Goal: Task Accomplishment & Management: Use online tool/utility

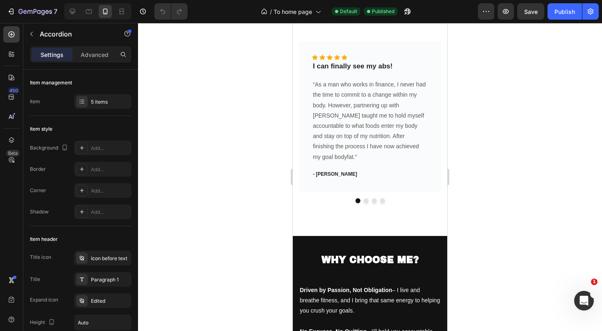
scroll to position [920, 0]
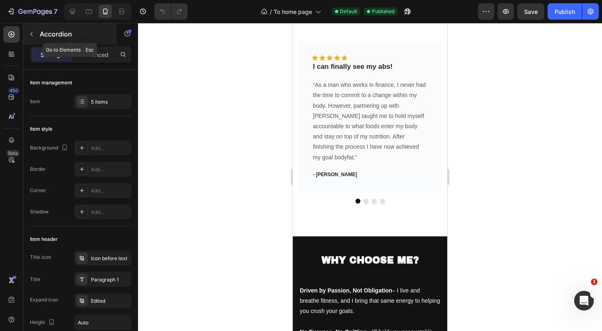
click at [34, 34] on icon "button" at bounding box center [31, 34] width 7 height 7
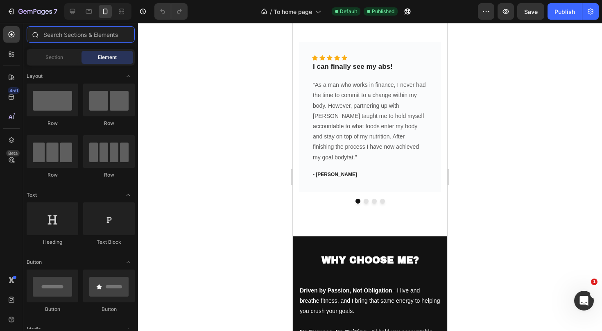
click at [90, 39] on input "text" at bounding box center [81, 34] width 108 height 16
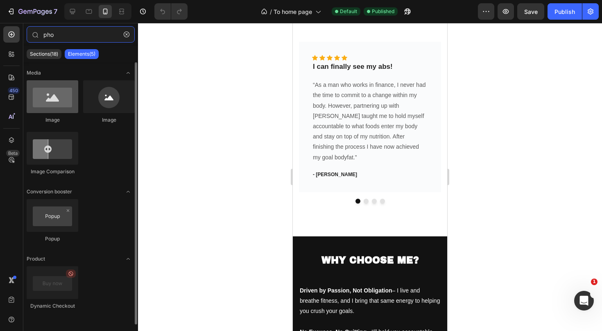
type input "pho"
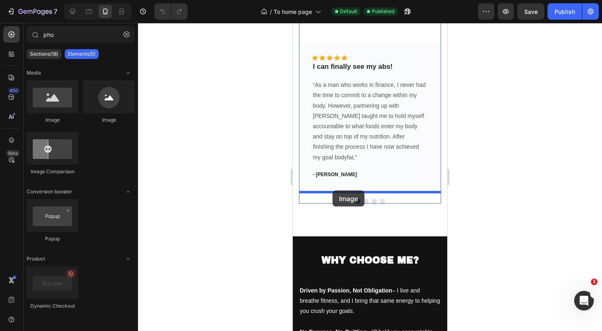
drag, startPoint x: 352, startPoint y: 127, endPoint x: 332, endPoint y: 190, distance: 66.4
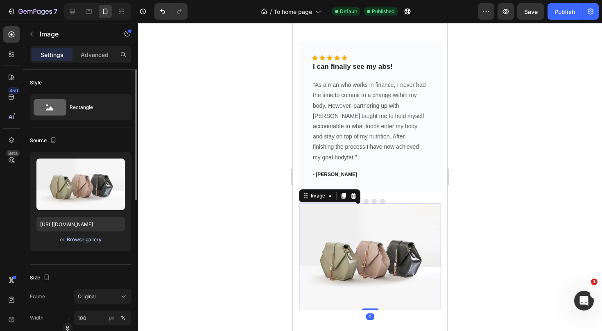
click at [75, 238] on div "Browse gallery" at bounding box center [84, 239] width 35 height 7
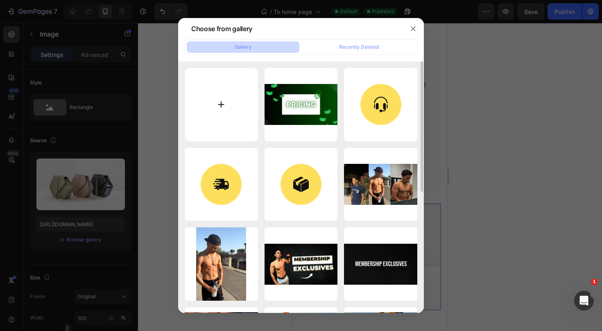
click at [209, 116] on input "file" at bounding box center [221, 104] width 73 height 73
type input "C:\fakepath\testa1.JPEG"
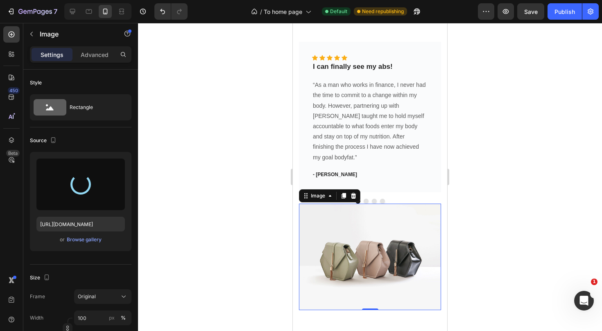
type input "https://cdn.shopify.com/s/files/1/0915/0926/0667/files/gempages_579456550930743…"
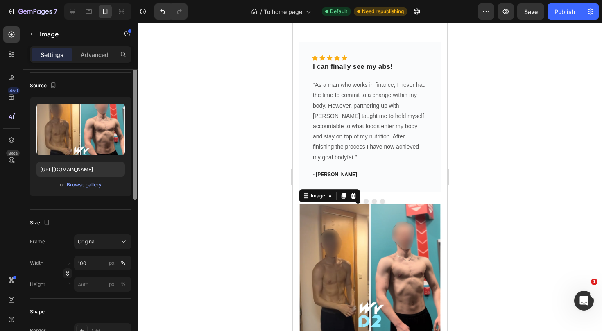
drag, startPoint x: 134, startPoint y: 187, endPoint x: 133, endPoint y: 212, distance: 25.4
click at [133, 199] on div at bounding box center [135, 134] width 5 height 131
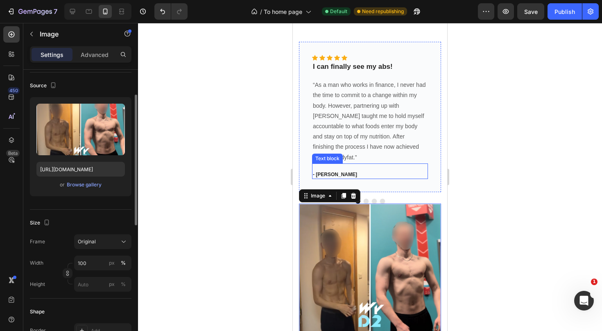
click at [405, 163] on div "- Marcus H. Text block" at bounding box center [370, 171] width 116 height 16
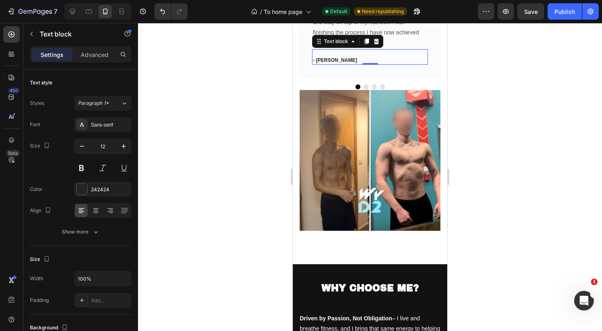
scroll to position [1040, 0]
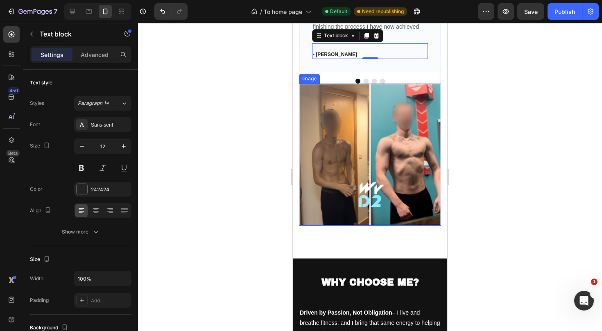
click at [378, 140] on img at bounding box center [370, 155] width 142 height 142
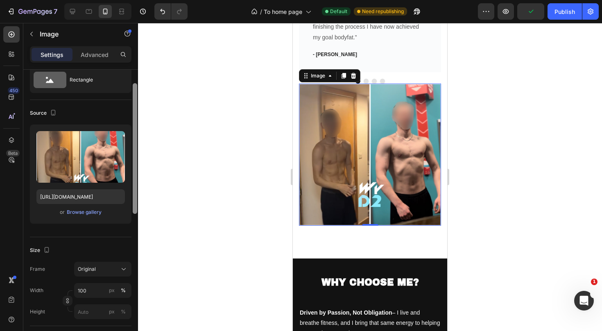
scroll to position [0, 0]
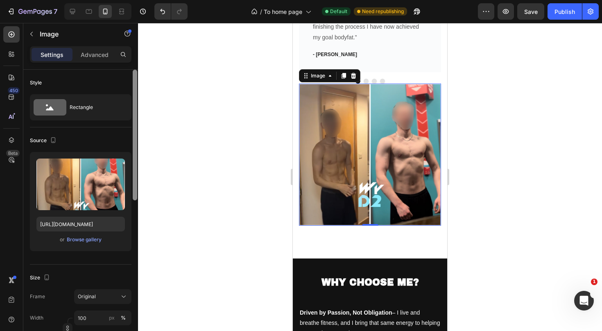
drag, startPoint x: 135, startPoint y: 187, endPoint x: 130, endPoint y: 170, distance: 18.4
click at [130, 170] on div "Style Rectangle Source Upload Image https://cdn.shopify.com/s/files/1/0915/0926…" at bounding box center [80, 212] width 115 height 285
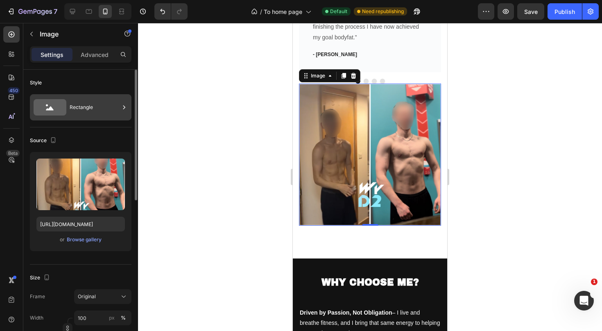
click at [80, 96] on div "Rectangle" at bounding box center [81, 107] width 102 height 26
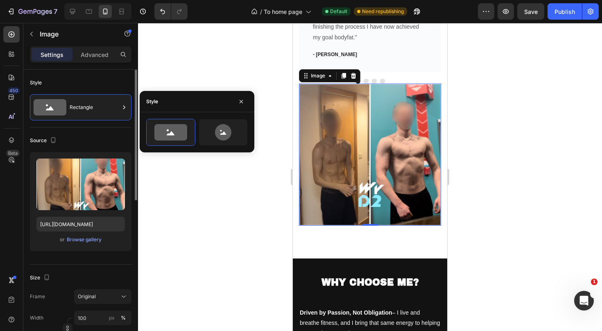
click at [104, 142] on div "Source" at bounding box center [81, 140] width 102 height 13
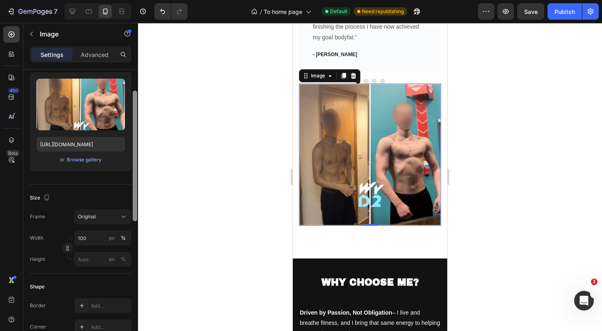
scroll to position [86, 0]
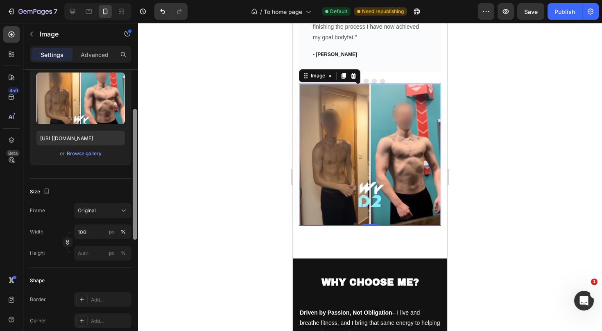
drag, startPoint x: 134, startPoint y: 151, endPoint x: 133, endPoint y: 190, distance: 39.7
click at [133, 190] on div at bounding box center [135, 174] width 5 height 131
click at [110, 202] on div "Size Frame Original Width 100 px % Height px %" at bounding box center [81, 223] width 102 height 89
click at [109, 207] on div "Original" at bounding box center [98, 210] width 40 height 7
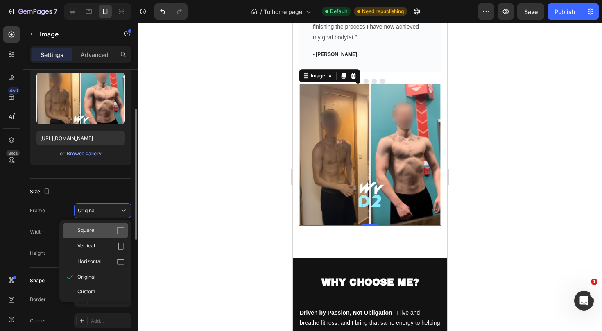
click at [102, 233] on div "Square" at bounding box center [100, 230] width 47 height 8
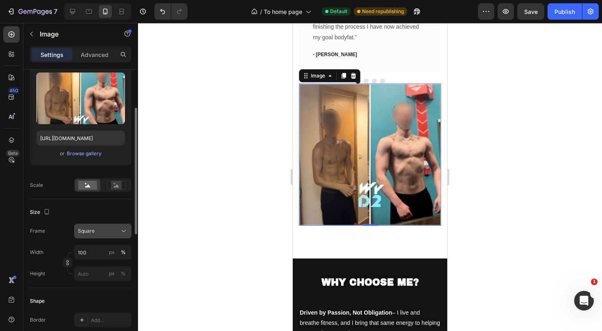
click at [109, 227] on div "Square" at bounding box center [103, 231] width 50 height 8
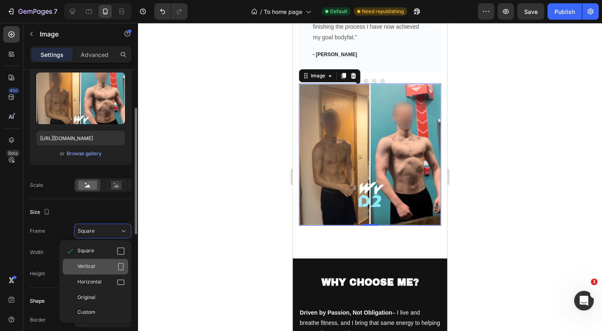
click at [98, 261] on div "Vertical" at bounding box center [96, 267] width 66 height 16
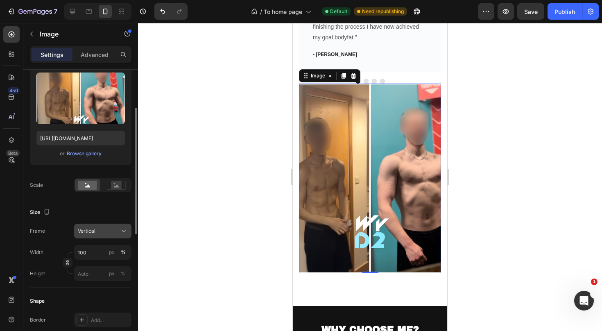
click at [116, 237] on button "Vertical" at bounding box center [102, 231] width 57 height 15
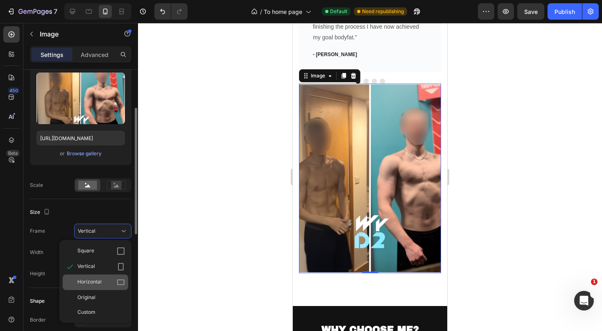
click at [104, 278] on div "Horizontal" at bounding box center [100, 282] width 47 height 8
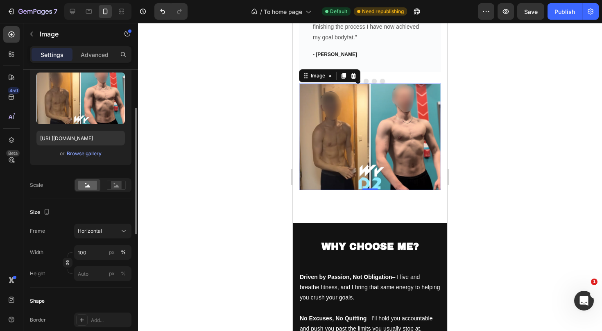
click at [127, 202] on div "Size Frame Horizontal Width 100 px % Height px %" at bounding box center [81, 243] width 102 height 89
click at [265, 179] on div at bounding box center [370, 177] width 464 height 308
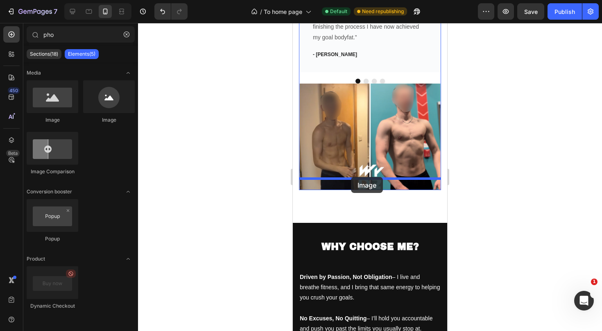
drag, startPoint x: 356, startPoint y: 127, endPoint x: 351, endPoint y: 177, distance: 49.8
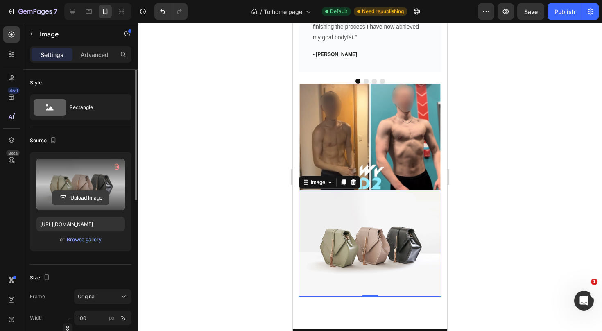
click at [81, 199] on input "file" at bounding box center [80, 198] width 57 height 14
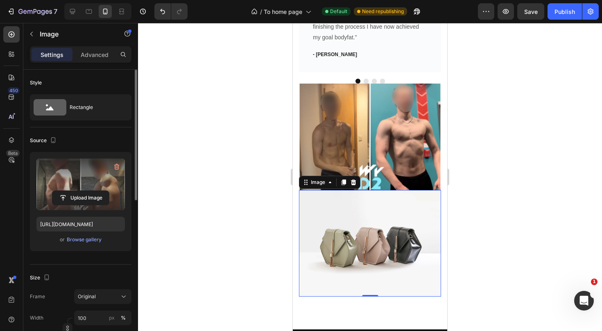
type input "https://cdn.shopify.com/s/files/1/0915/0926/0667/files/gempages_579456550930743…"
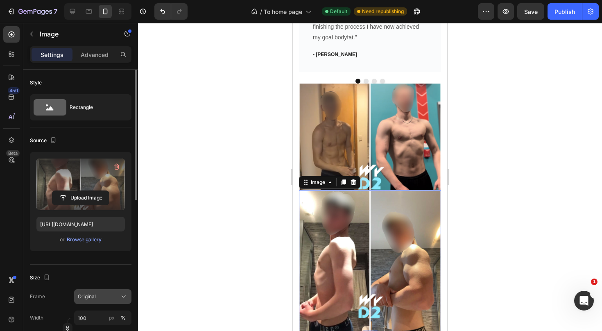
click at [103, 296] on div "Original" at bounding box center [98, 296] width 40 height 7
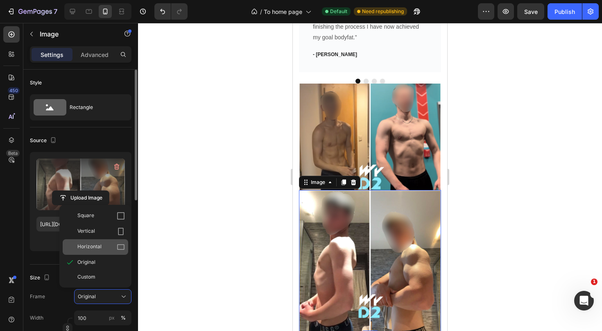
click at [104, 251] on div "Horizontal" at bounding box center [100, 247] width 47 height 8
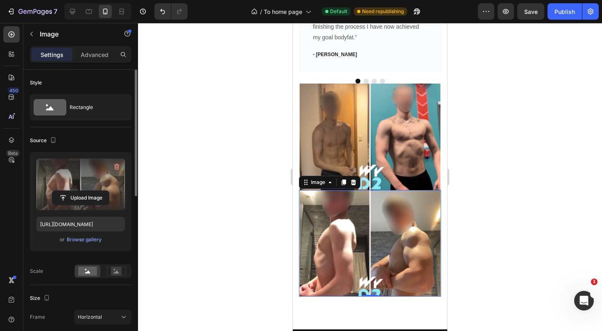
click at [278, 203] on div at bounding box center [370, 177] width 464 height 308
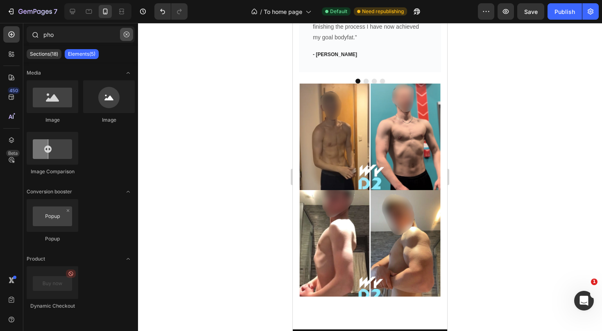
click at [123, 36] on button "button" at bounding box center [126, 34] width 13 height 13
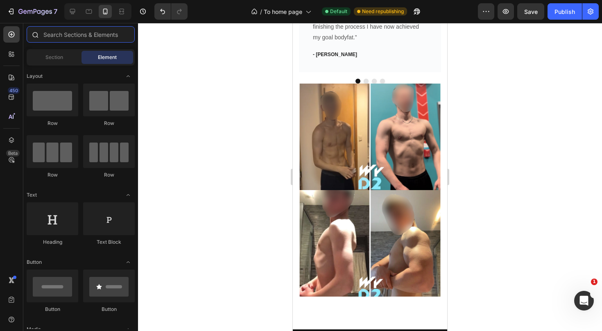
click at [105, 35] on input "text" at bounding box center [81, 34] width 108 height 16
click at [63, 57] on span "Section" at bounding box center [54, 57] width 18 height 7
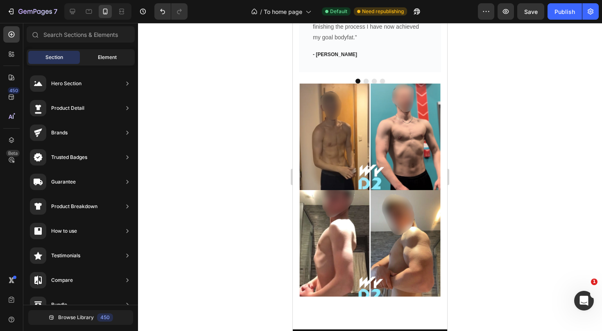
click at [109, 55] on span "Element" at bounding box center [107, 57] width 19 height 7
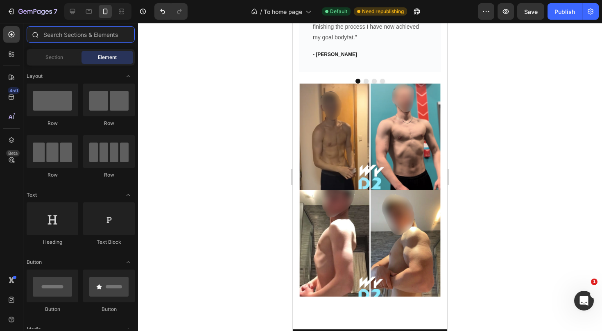
click at [98, 36] on input "text" at bounding box center [81, 34] width 108 height 16
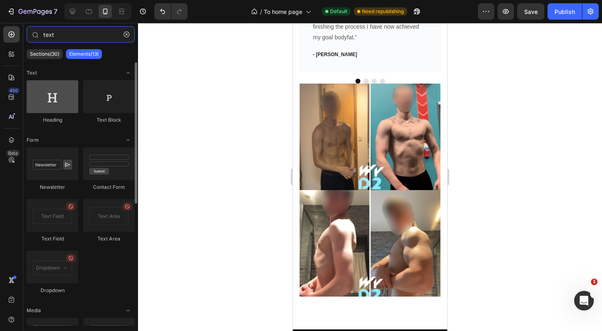
type input "text"
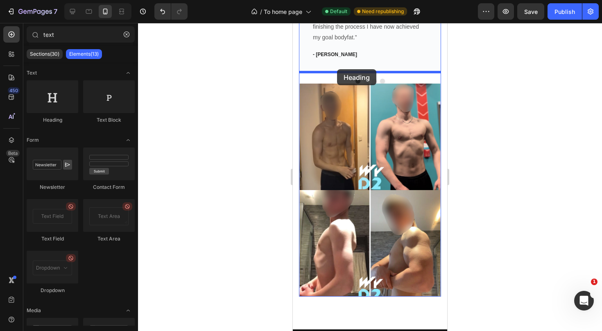
drag, startPoint x: 359, startPoint y: 120, endPoint x: 337, endPoint y: 69, distance: 55.4
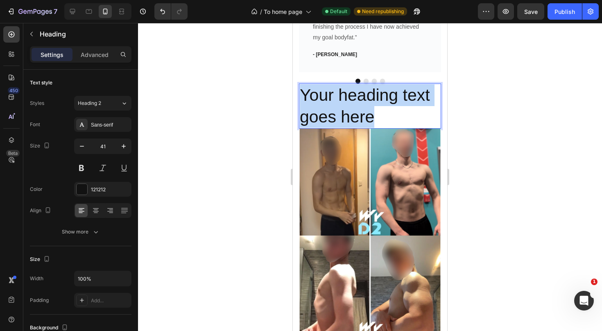
drag, startPoint x: 373, startPoint y: 99, endPoint x: 303, endPoint y: 81, distance: 72.9
click at [303, 84] on p "Your heading text goes here" at bounding box center [370, 106] width 140 height 44
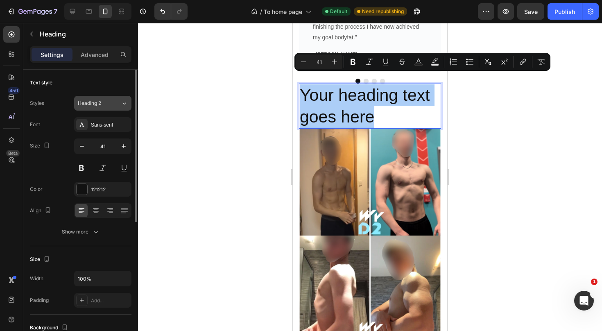
click at [121, 104] on icon at bounding box center [124, 103] width 7 height 8
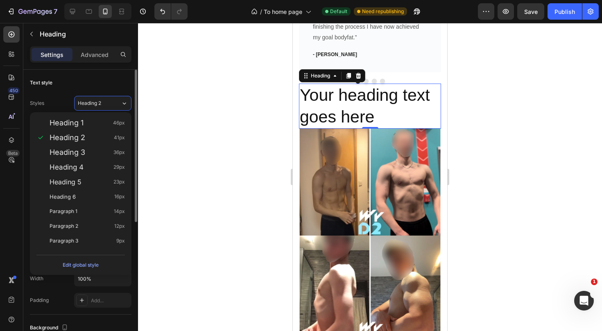
click at [125, 80] on div "Text style" at bounding box center [81, 82] width 102 height 13
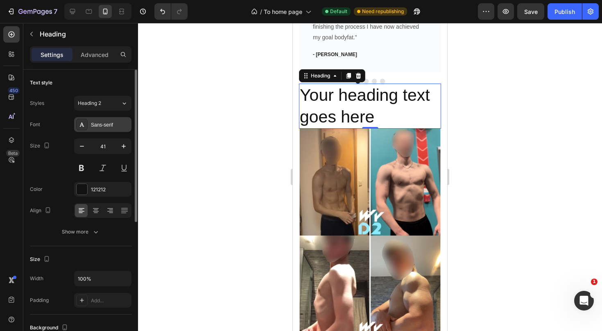
click at [107, 125] on div "Sans-serif" at bounding box center [110, 124] width 38 height 7
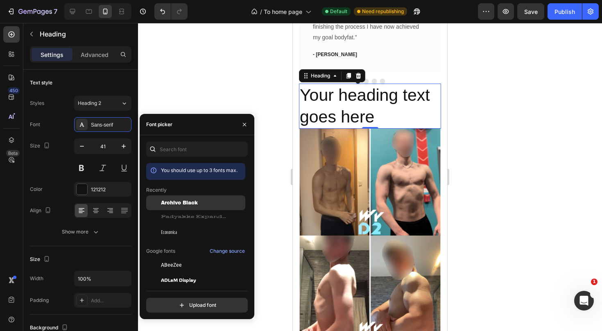
click at [170, 199] on span "Archivo Black" at bounding box center [179, 202] width 37 height 7
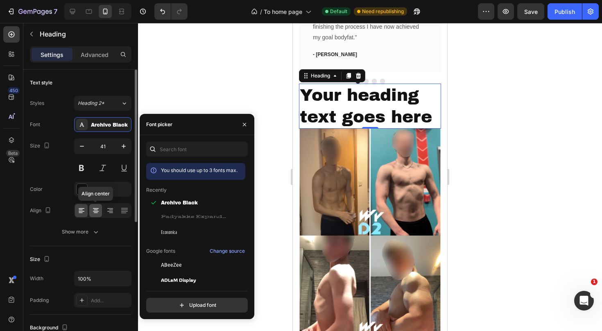
click at [98, 208] on icon at bounding box center [96, 208] width 6 height 1
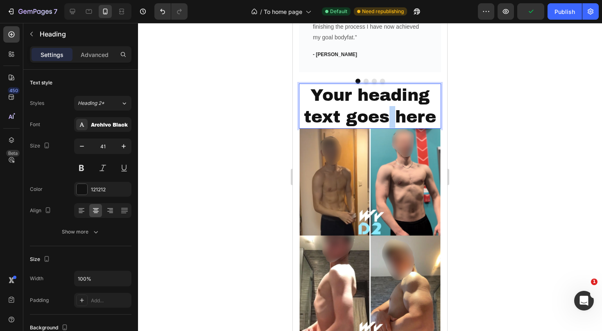
click at [391, 101] on p "Your heading text goes here" at bounding box center [370, 106] width 140 height 44
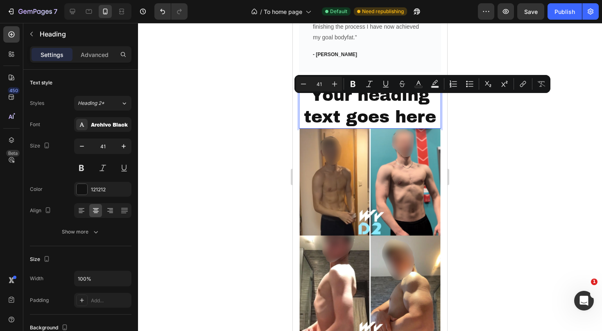
click at [330, 103] on p "Your heading text goes here" at bounding box center [370, 106] width 140 height 44
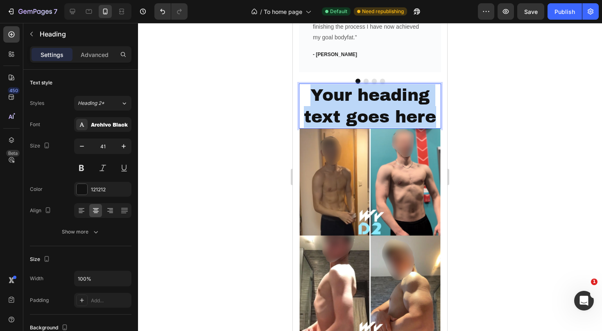
drag, startPoint x: 312, startPoint y: 85, endPoint x: 434, endPoint y: 104, distance: 123.5
click at [434, 104] on p "Your heading text goes here" at bounding box center [370, 106] width 140 height 44
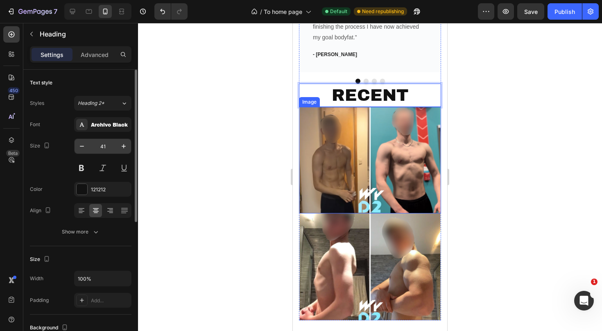
click at [106, 145] on input "41" at bounding box center [102, 146] width 27 height 15
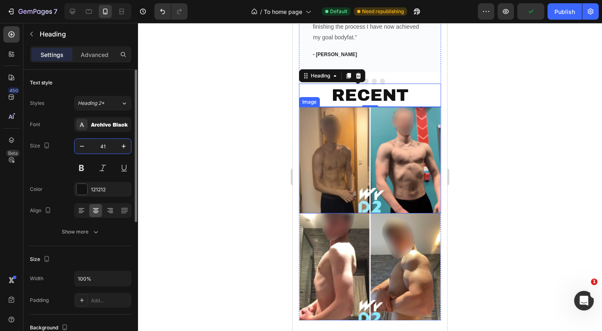
type input "4"
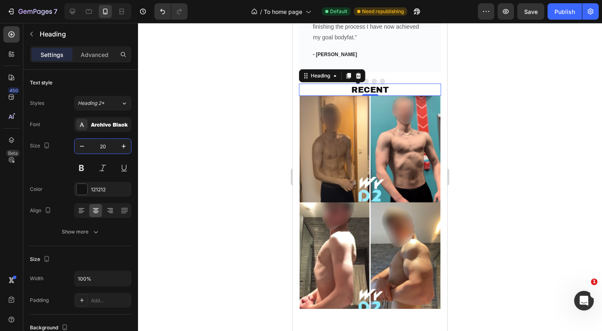
type input "20"
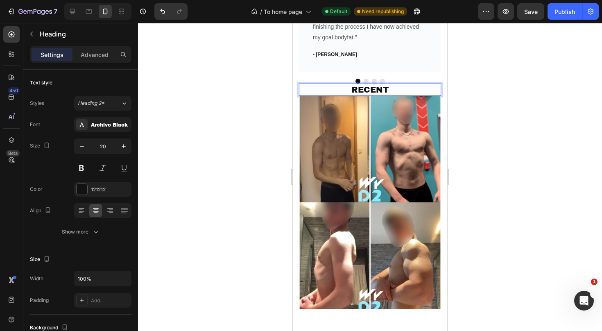
click at [389, 84] on p "RECENT" at bounding box center [370, 89] width 140 height 11
click at [502, 82] on div at bounding box center [370, 177] width 464 height 308
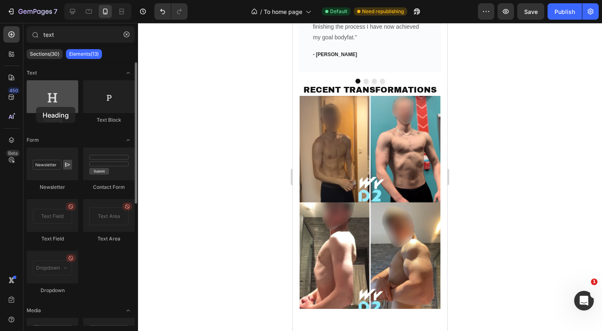
drag, startPoint x: 48, startPoint y: 105, endPoint x: 36, endPoint y: 107, distance: 12.0
click at [36, 107] on div at bounding box center [53, 96] width 52 height 33
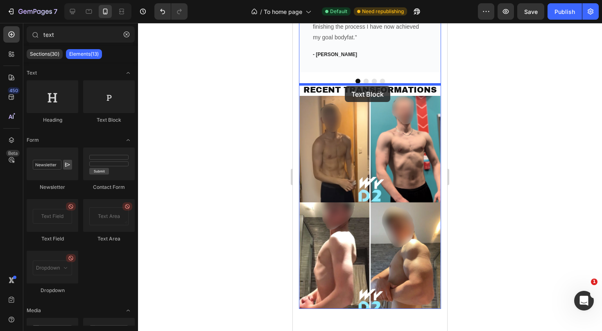
drag, startPoint x: 389, startPoint y: 124, endPoint x: 345, endPoint y: 86, distance: 58.3
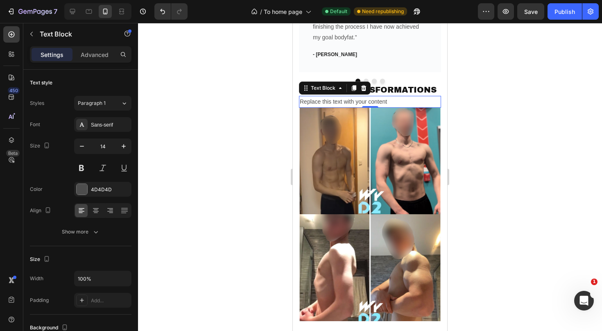
click at [390, 96] on div "Replace this text with your content" at bounding box center [370, 102] width 142 height 12
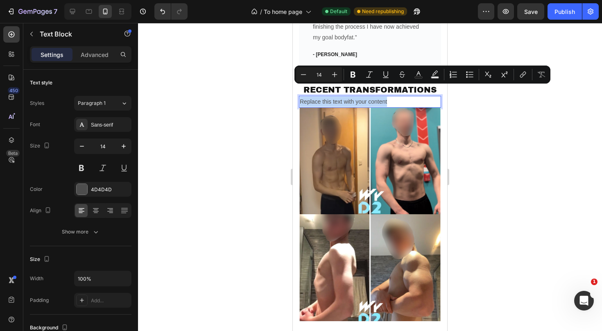
drag, startPoint x: 390, startPoint y: 90, endPoint x: 301, endPoint y: 86, distance: 89.4
click at [301, 97] on p "Replace this text with your content" at bounding box center [370, 102] width 140 height 10
click at [96, 208] on icon at bounding box center [96, 208] width 6 height 1
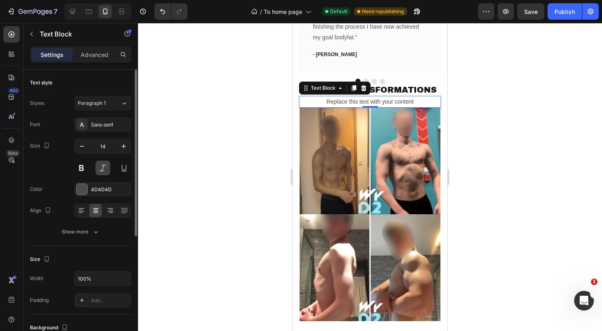
click at [103, 171] on button at bounding box center [102, 168] width 15 height 15
click at [416, 97] on p "Replace this text with your content" at bounding box center [370, 102] width 140 height 10
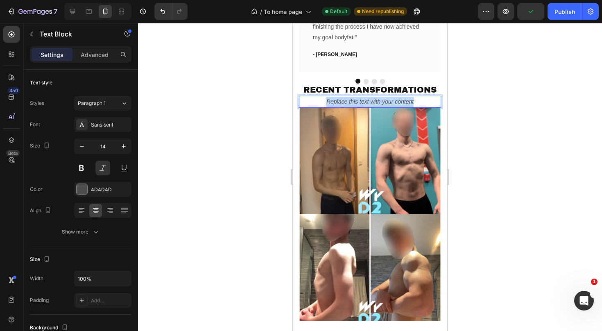
drag, startPoint x: 416, startPoint y: 90, endPoint x: 326, endPoint y: 90, distance: 90.5
click at [326, 97] on p "Replace this text with your content" at bounding box center [370, 102] width 140 height 10
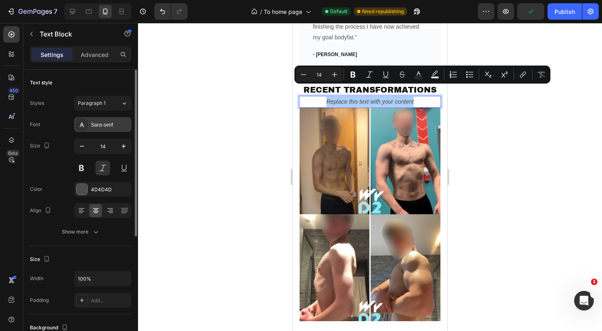
click at [115, 131] on div "Sans-serif" at bounding box center [102, 124] width 57 height 15
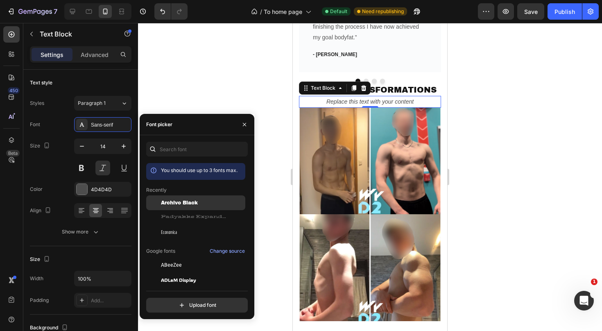
click at [185, 200] on span "Archivo Black" at bounding box center [179, 202] width 37 height 7
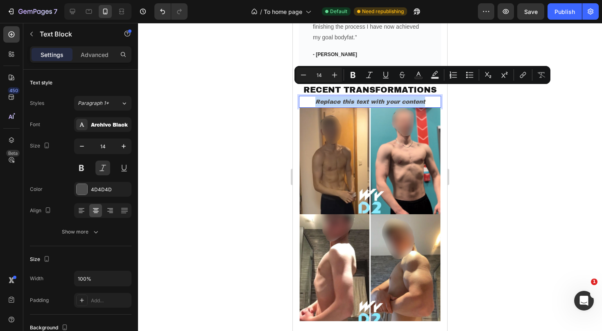
drag, startPoint x: 427, startPoint y: 88, endPoint x: 316, endPoint y: 90, distance: 111.4
click at [316, 97] on p "Replace this text with your content" at bounding box center [370, 102] width 140 height 10
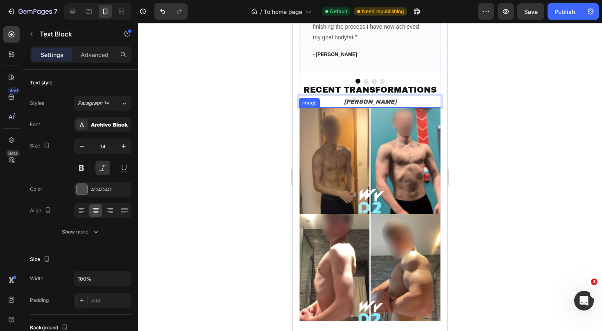
click at [355, 144] on img at bounding box center [370, 161] width 142 height 106
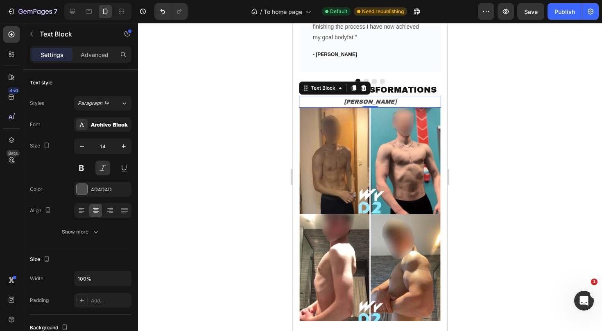
click at [390, 97] on p "Marcus" at bounding box center [370, 102] width 140 height 10
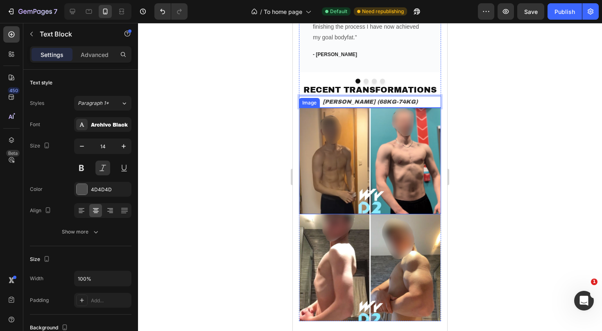
click at [524, 95] on div at bounding box center [370, 177] width 464 height 308
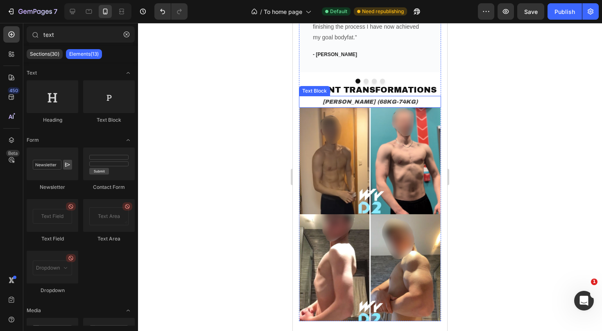
click at [357, 97] on p "Marcus (68KG-74KG)" at bounding box center [370, 102] width 140 height 10
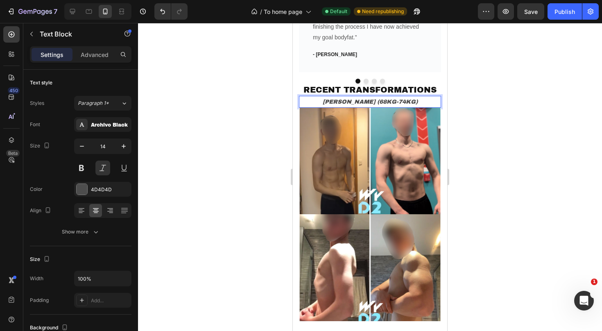
click at [359, 97] on p "Marcus (68KG-74KG)" at bounding box center [370, 102] width 140 height 10
drag, startPoint x: 359, startPoint y: 91, endPoint x: 339, endPoint y: 91, distance: 19.7
click at [339, 97] on p "Marcus (68KG-74KG)" at bounding box center [370, 102] width 140 height 10
click at [480, 93] on div at bounding box center [370, 177] width 464 height 308
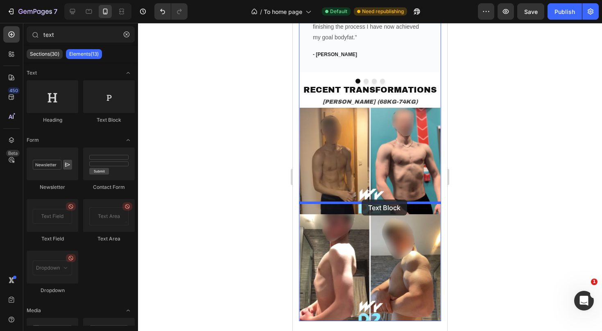
drag, startPoint x: 408, startPoint y: 133, endPoint x: 362, endPoint y: 199, distance: 80.5
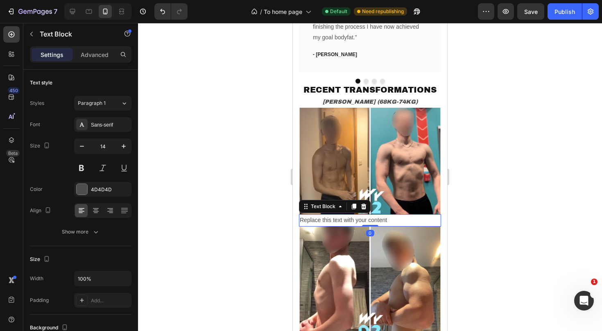
click at [390, 214] on div "Replace this text with your content" at bounding box center [370, 220] width 142 height 12
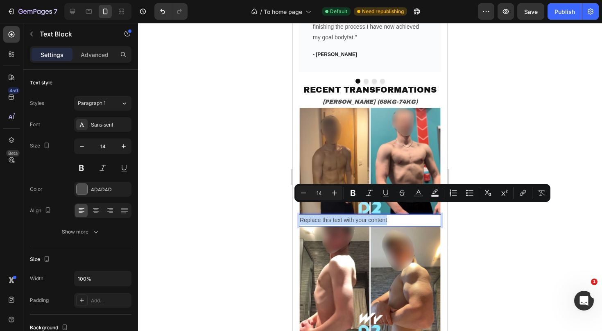
drag, startPoint x: 390, startPoint y: 207, endPoint x: 301, endPoint y: 206, distance: 88.9
click at [301, 215] on p "Replace this text with your content" at bounding box center [370, 220] width 140 height 10
click at [95, 207] on icon at bounding box center [96, 210] width 8 height 8
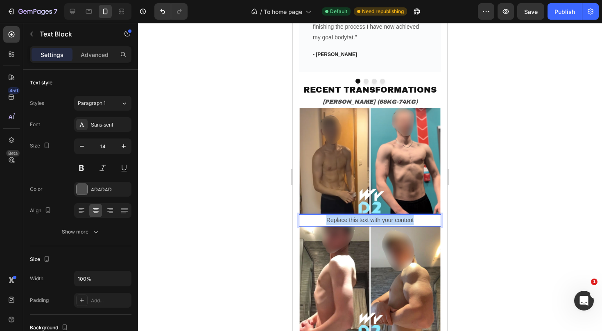
drag, startPoint x: 418, startPoint y: 207, endPoint x: 327, endPoint y: 207, distance: 91.3
click at [327, 215] on p "Replace this text with your content" at bounding box center [370, 220] width 140 height 10
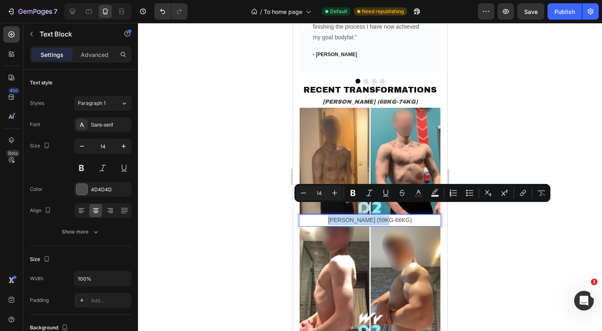
drag, startPoint x: 398, startPoint y: 206, endPoint x: 341, endPoint y: 204, distance: 57.8
click at [341, 215] on p "Oliver (59KG-66KG)" at bounding box center [370, 220] width 140 height 10
click at [351, 194] on icon "Editor contextual toolbar" at bounding box center [352, 193] width 5 height 6
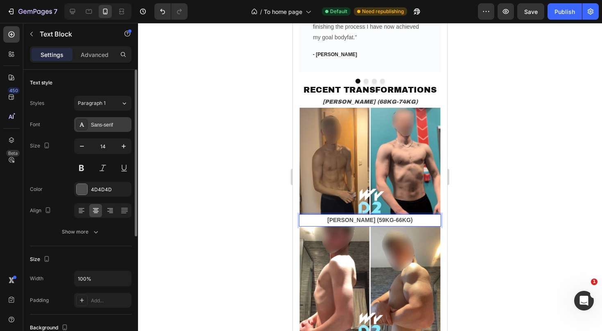
click at [106, 119] on div "Sans-serif" at bounding box center [102, 124] width 57 height 15
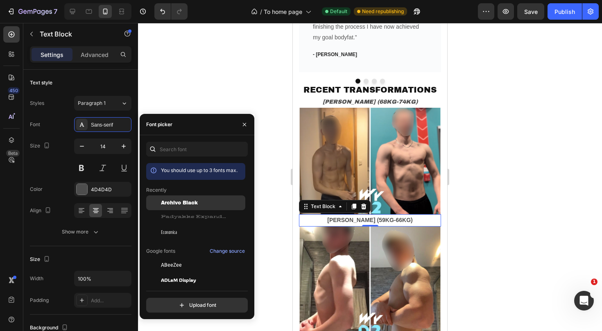
click at [193, 205] on span "Archivo Black" at bounding box center [179, 202] width 37 height 7
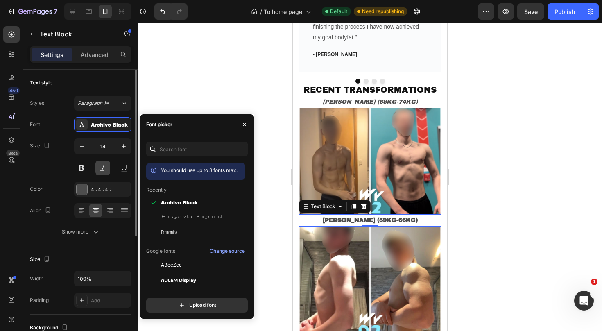
click at [104, 170] on button at bounding box center [102, 168] width 15 height 15
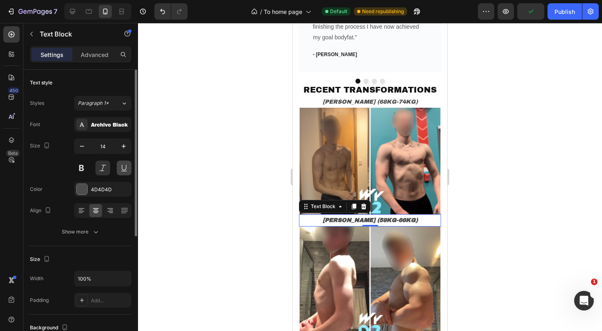
click at [121, 168] on button at bounding box center [124, 168] width 15 height 15
click at [177, 163] on div at bounding box center [370, 177] width 464 height 308
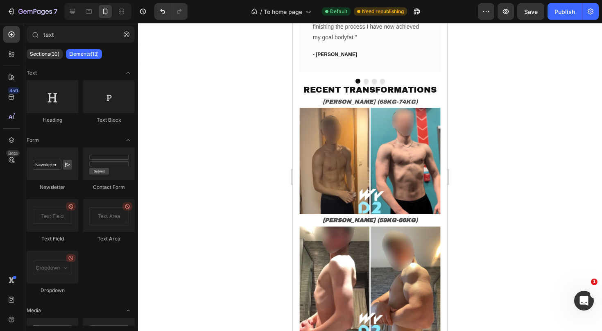
click at [501, 104] on div at bounding box center [370, 177] width 464 height 308
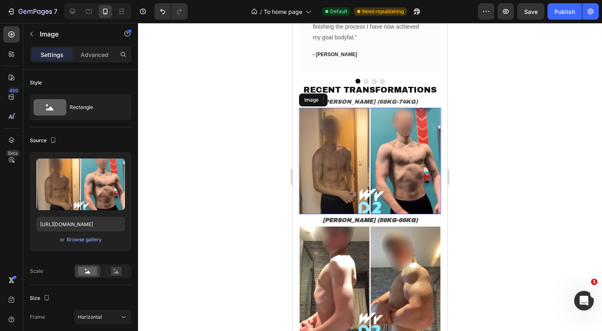
click at [419, 167] on img at bounding box center [370, 161] width 142 height 106
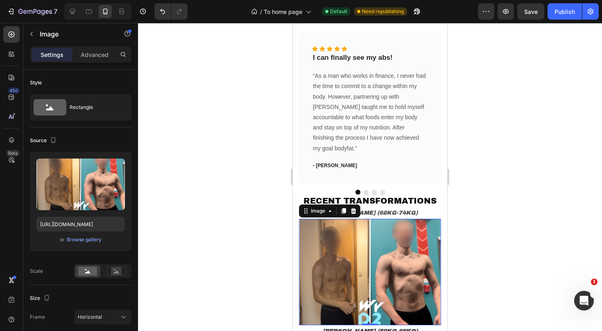
scroll to position [927, 0]
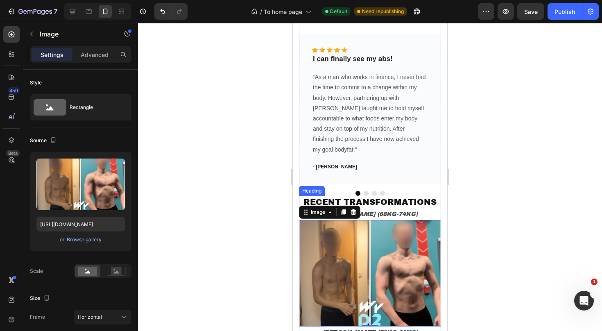
click at [416, 197] on p "RECENT TRANSFORMATIONS" at bounding box center [370, 202] width 140 height 11
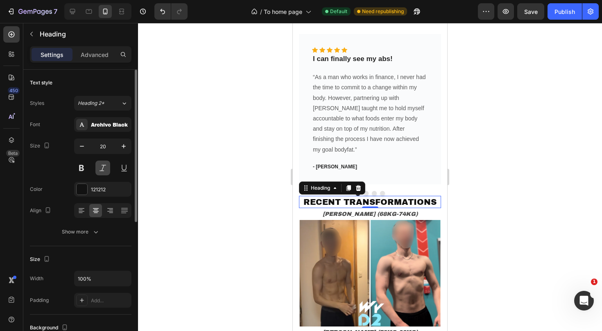
click at [104, 170] on button at bounding box center [102, 168] width 15 height 15
click at [106, 169] on button at bounding box center [102, 168] width 15 height 15
click at [124, 169] on button at bounding box center [124, 168] width 15 height 15
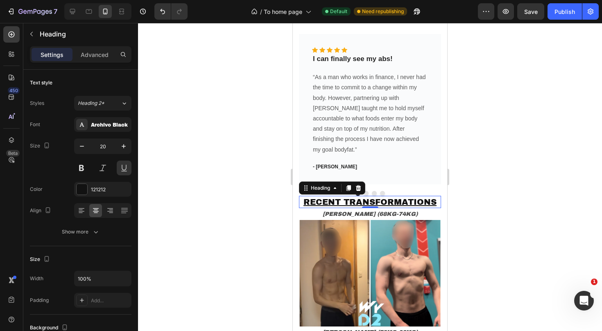
click at [495, 96] on div at bounding box center [370, 177] width 464 height 308
click at [400, 197] on p "RECENT TRANSFORMATIONS" at bounding box center [370, 202] width 140 height 11
click at [124, 163] on button at bounding box center [124, 168] width 15 height 15
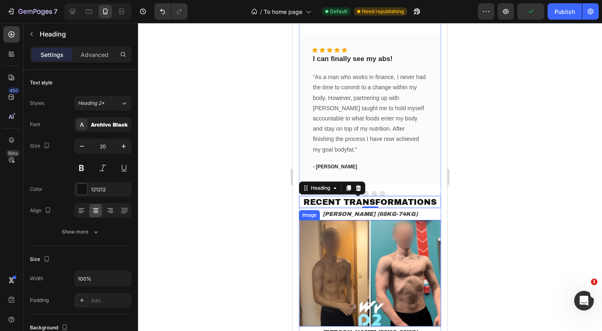
click at [357, 257] on img at bounding box center [370, 273] width 142 height 106
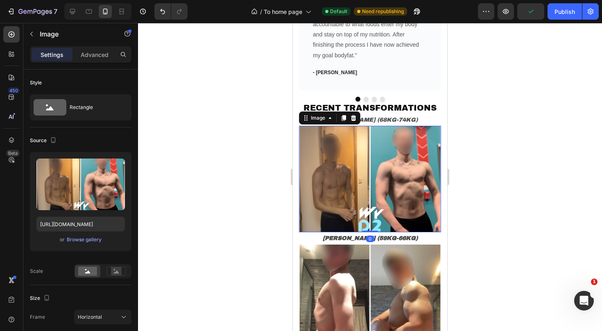
scroll to position [1033, 0]
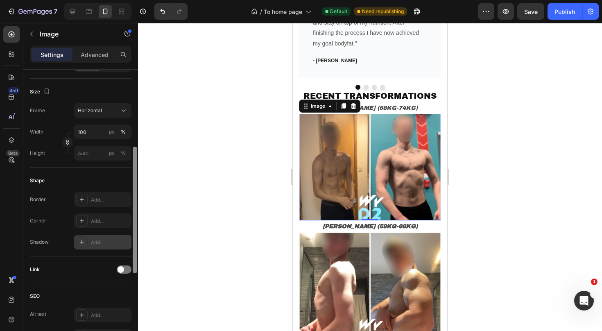
drag, startPoint x: 135, startPoint y: 134, endPoint x: 117, endPoint y: 230, distance: 97.1
click at [118, 230] on div "Style Rectangle Source Upload Image https://cdn.shopify.com/s/files/1/0915/0926…" at bounding box center [80, 212] width 115 height 285
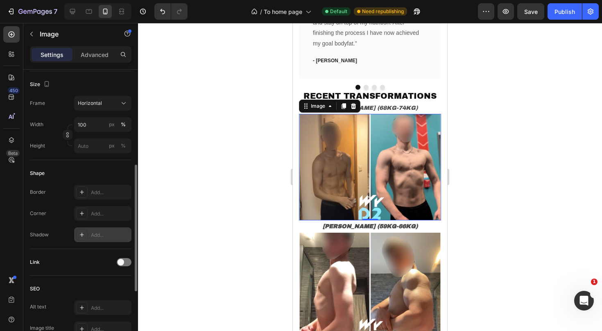
click at [104, 230] on div "Add..." at bounding box center [102, 234] width 57 height 15
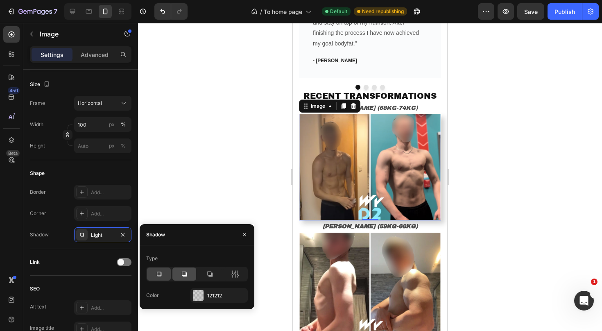
click at [184, 271] on icon at bounding box center [184, 274] width 8 height 8
click at [213, 274] on icon at bounding box center [210, 274] width 8 height 8
click at [214, 293] on div "121212" at bounding box center [219, 295] width 24 height 7
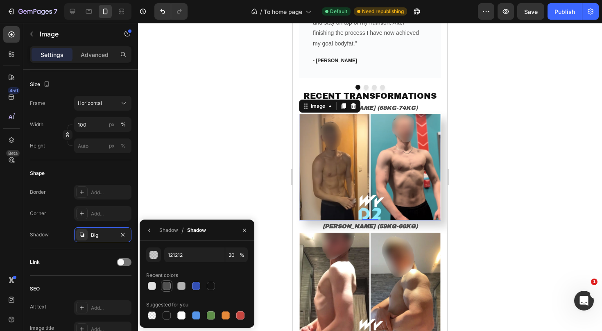
click at [166, 288] on div at bounding box center [167, 286] width 8 height 8
type input "4F4F4F"
type input "100"
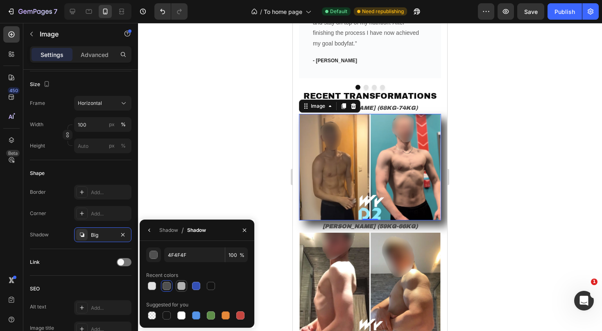
click at [181, 286] on div at bounding box center [181, 286] width 8 height 8
type input "B2B2B2"
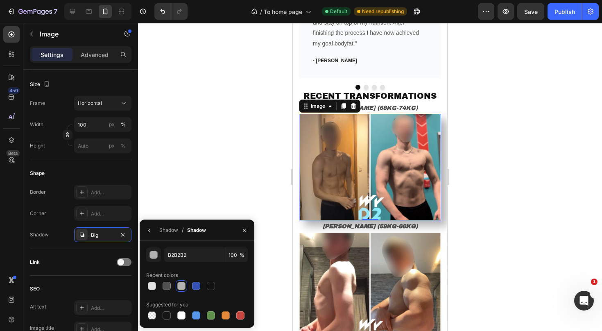
click at [525, 169] on div at bounding box center [370, 177] width 464 height 308
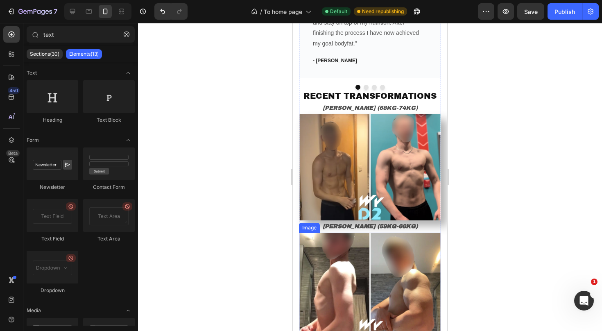
click at [391, 254] on img at bounding box center [370, 286] width 142 height 106
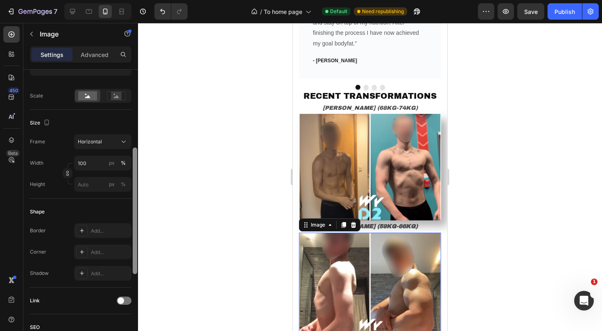
scroll to position [175, 0]
drag, startPoint x: 135, startPoint y: 142, endPoint x: 130, endPoint y: 220, distance: 78.4
click at [130, 220] on div "Style Rectangle Source Upload Image https://cdn.shopify.com/s/files/1/0915/0926…" at bounding box center [80, 212] width 115 height 285
click at [86, 269] on div at bounding box center [81, 272] width 11 height 11
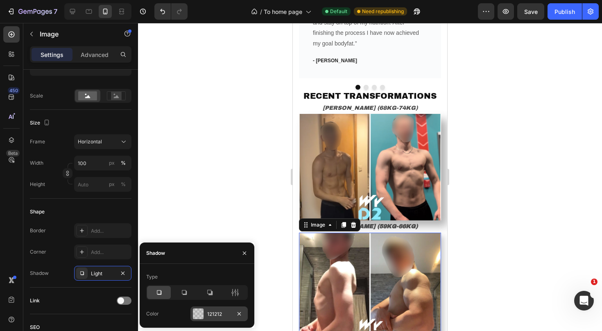
click at [201, 315] on div at bounding box center [198, 313] width 11 height 11
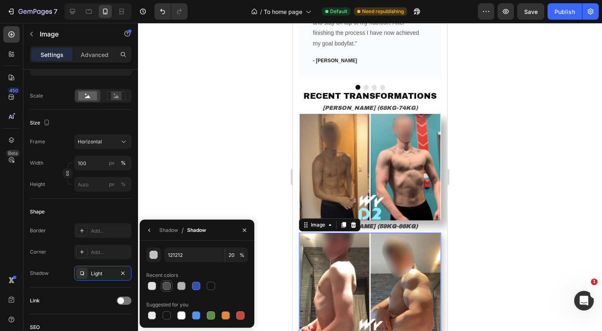
click at [168, 287] on div at bounding box center [167, 286] width 8 height 8
type input "4F4F4F"
type input "100"
click at [183, 287] on div at bounding box center [181, 286] width 8 height 8
type input "B2B2B2"
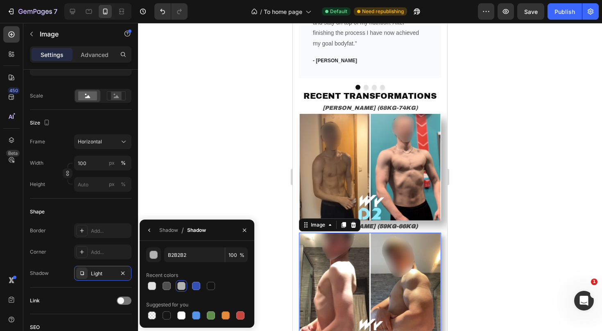
click at [488, 198] on div at bounding box center [370, 177] width 464 height 308
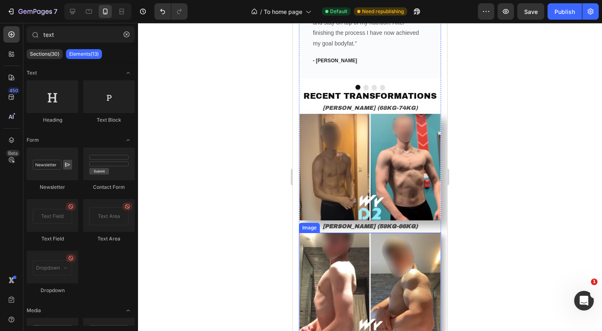
click at [413, 236] on img at bounding box center [370, 286] width 142 height 106
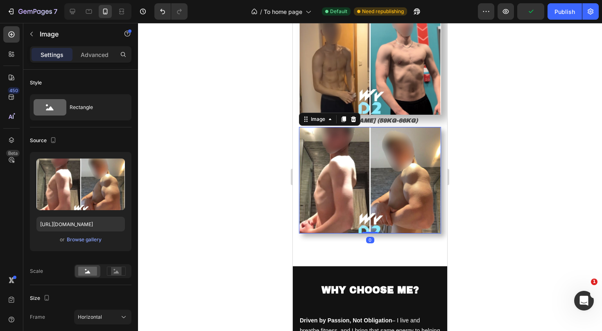
scroll to position [1140, 0]
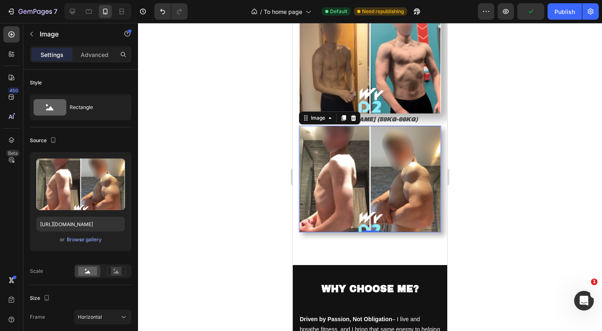
click at [389, 193] on img at bounding box center [370, 179] width 142 height 106
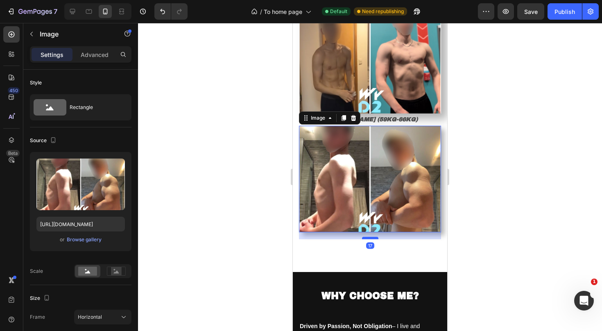
drag, startPoint x: 373, startPoint y: 220, endPoint x: 373, endPoint y: 227, distance: 7.0
click at [373, 237] on div at bounding box center [370, 238] width 16 height 2
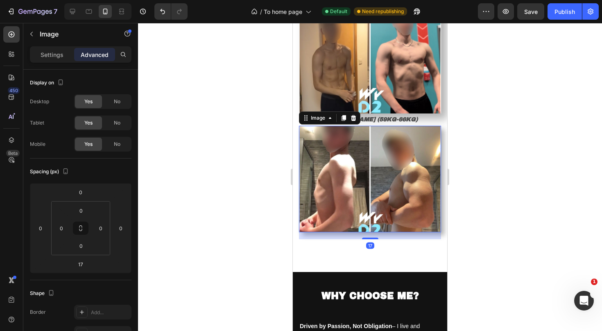
click at [382, 207] on img at bounding box center [370, 179] width 142 height 106
click at [468, 154] on div at bounding box center [370, 177] width 464 height 308
click at [375, 157] on img at bounding box center [370, 179] width 142 height 106
click at [56, 61] on div "Settings Advanced" at bounding box center [81, 54] width 102 height 16
click at [62, 55] on p "Settings" at bounding box center [52, 54] width 23 height 9
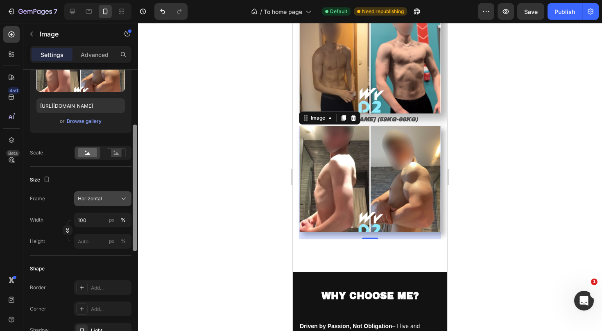
drag, startPoint x: 135, startPoint y: 147, endPoint x: 126, endPoint y: 200, distance: 54.5
click at [126, 200] on div "Style Rectangle Source Upload Image https://cdn.shopify.com/s/files/1/0915/0926…" at bounding box center [80, 212] width 115 height 285
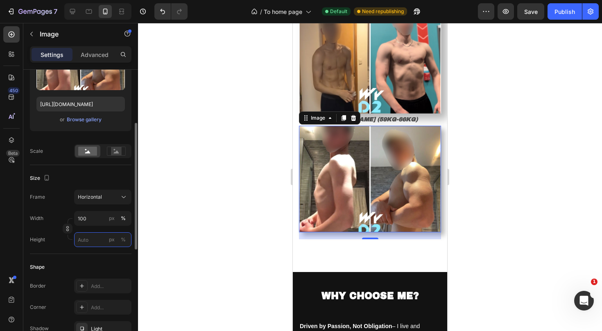
click at [86, 238] on input "px %" at bounding box center [102, 239] width 57 height 15
type input "4"
type input "3"
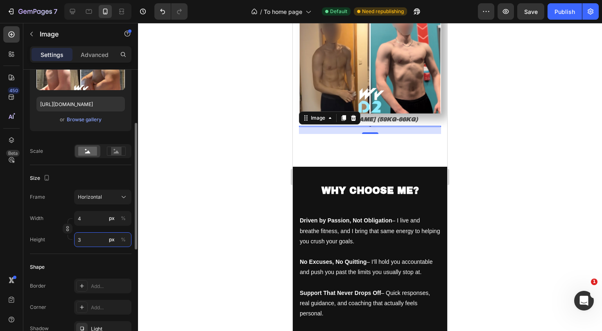
type input "40"
type input "30"
type input "400"
type input "300"
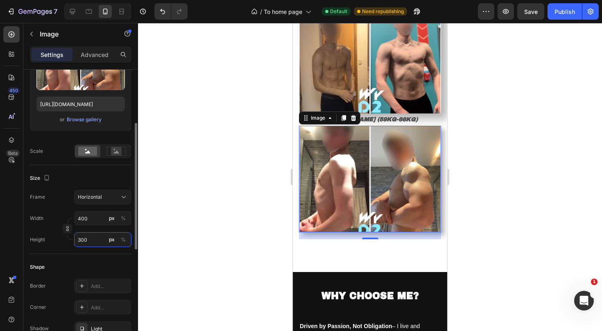
type input "40"
type input "30"
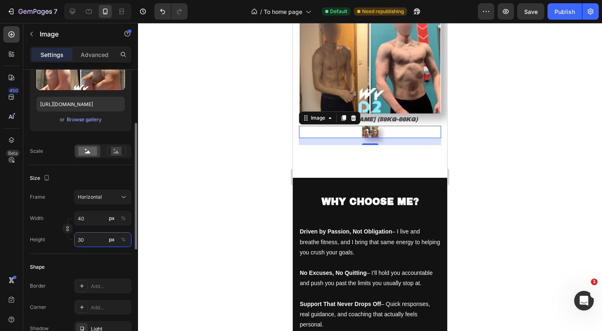
type input "4"
type input "3"
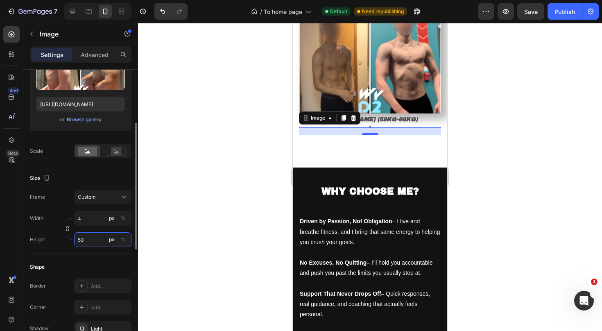
type input "3"
type input "40"
type input "30"
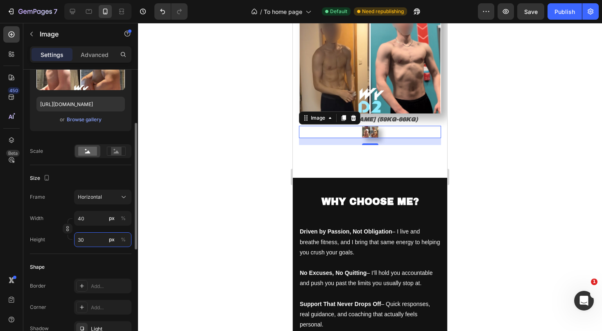
type input "4"
type input "3"
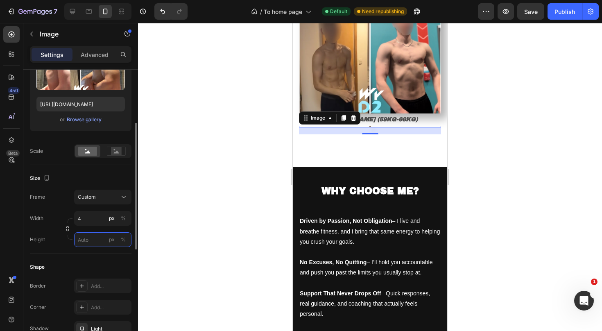
type input "3"
type input "41"
type input "31"
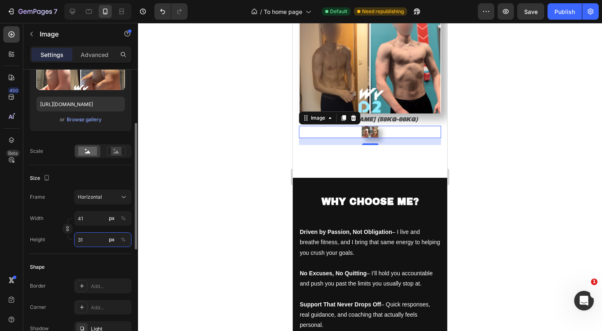
type input "420"
type input "315"
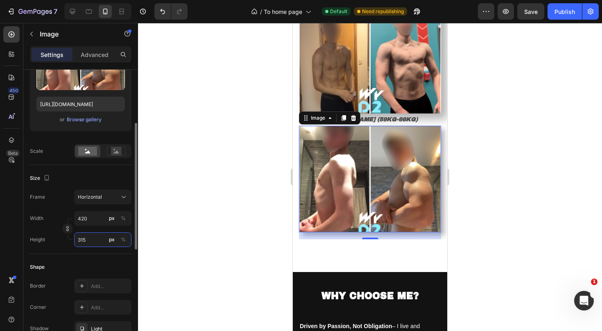
type input "4200"
type input "3150"
click at [495, 108] on div at bounding box center [370, 177] width 464 height 308
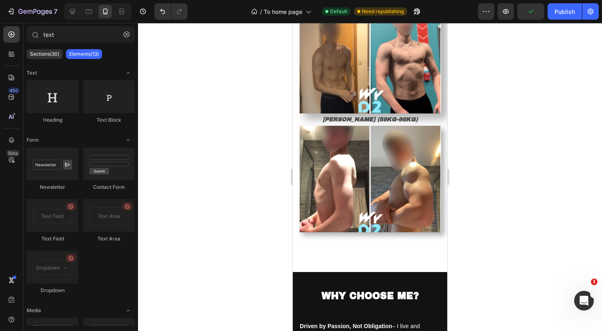
click at [499, 192] on div at bounding box center [370, 177] width 464 height 308
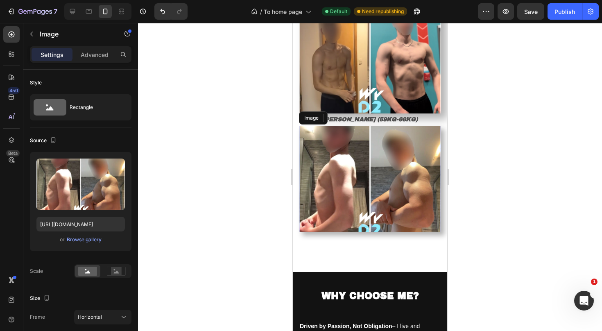
click at [417, 161] on img at bounding box center [370, 179] width 142 height 106
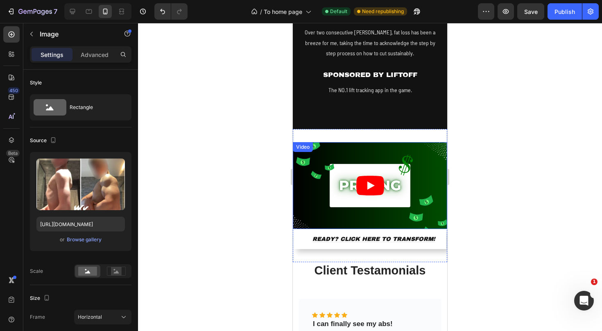
scroll to position [665, 0]
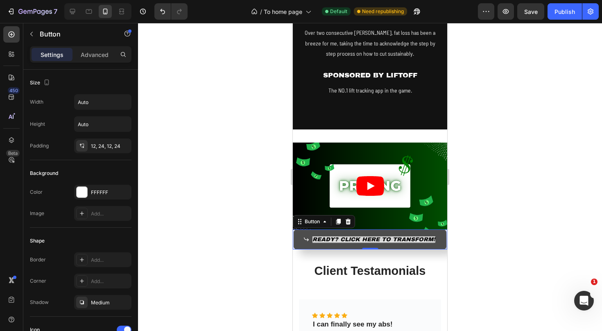
click at [377, 229] on link "READY? CLICK HERE TO TRANSFORM!" at bounding box center [370, 239] width 153 height 20
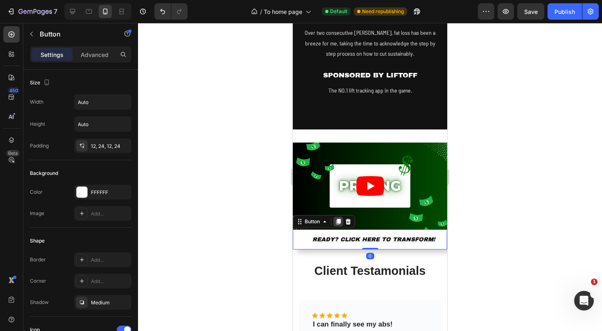
click at [340, 221] on icon at bounding box center [338, 222] width 5 height 6
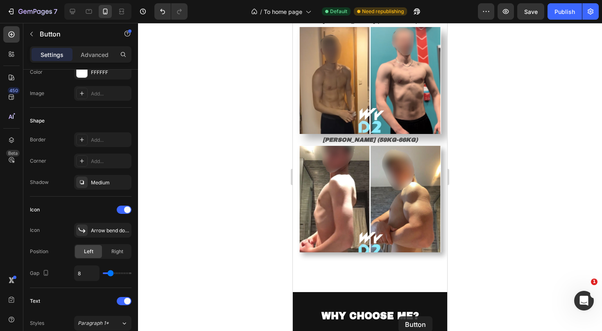
scroll to position [1159, 0]
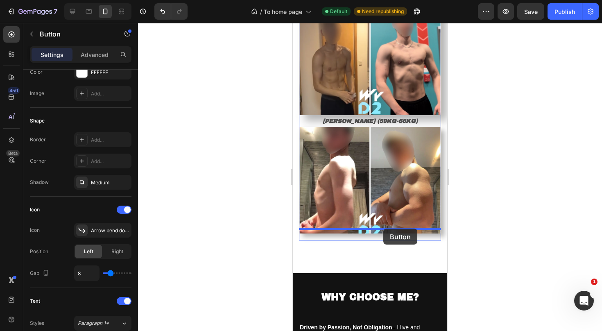
drag, startPoint x: 399, startPoint y: 256, endPoint x: 383, endPoint y: 228, distance: 31.5
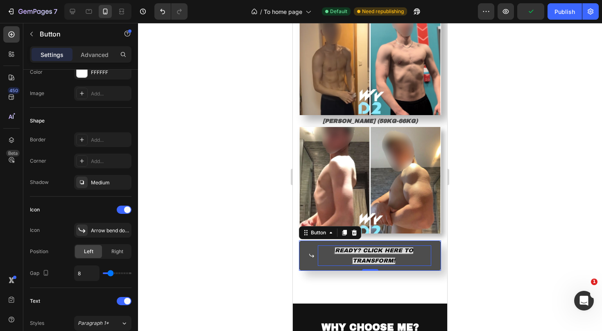
click at [407, 245] on p "READY? CLICK HERE TO TRANSFORM!" at bounding box center [374, 255] width 113 height 20
click at [408, 248] on p "READY? CLICK HERE TO TRANSFORM!" at bounding box center [374, 255] width 113 height 20
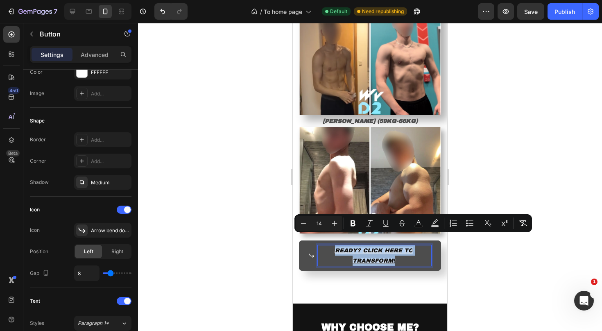
drag, startPoint x: 408, startPoint y: 248, endPoint x: 334, endPoint y: 236, distance: 75.4
click at [334, 245] on p "READY? CLICK HERE TO TRANSFORM!" at bounding box center [374, 255] width 113 height 20
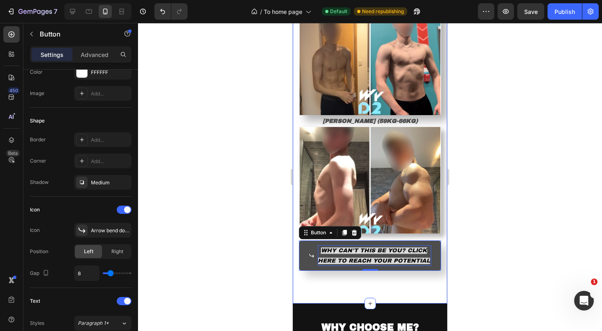
click at [484, 201] on div at bounding box center [370, 177] width 464 height 308
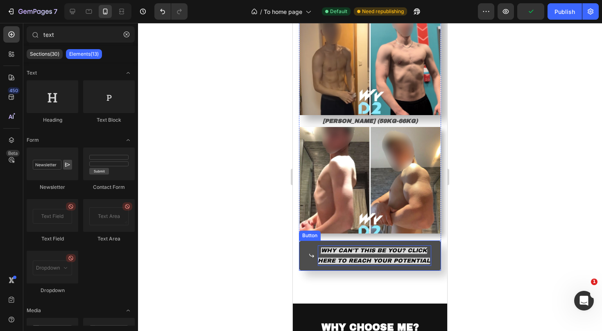
click at [308, 244] on link "WHY CAN'T THIS BE YOU? CLICK HERE TO REACH YOUR POTENTIAL" at bounding box center [370, 255] width 142 height 30
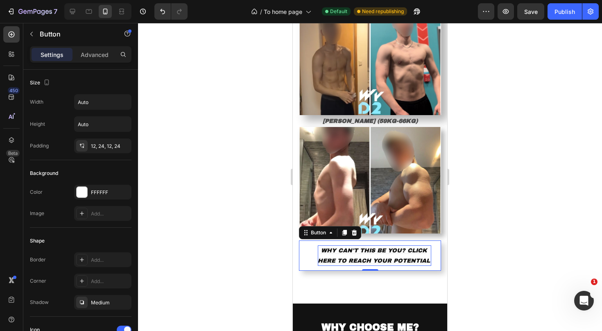
click at [313, 253] on icon at bounding box center [312, 256] width 6 height 6
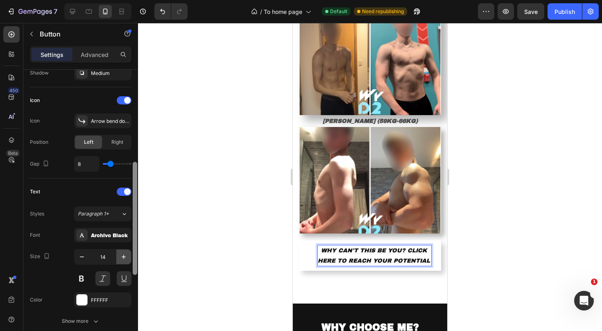
scroll to position [232, 0]
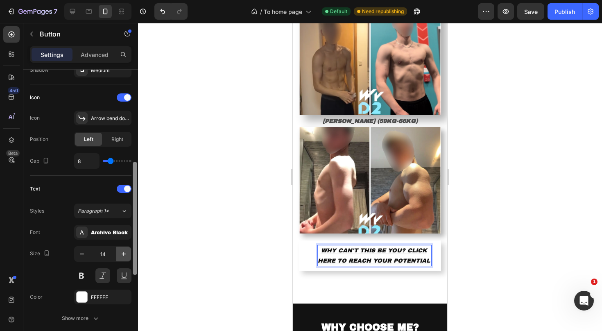
drag, startPoint x: 135, startPoint y: 160, endPoint x: 130, endPoint y: 252, distance: 92.7
click at [130, 252] on div "Size Width Auto Height Auto Padding 12, 24, 12, 24 Background Color FFFFFF Imag…" at bounding box center [80, 212] width 115 height 285
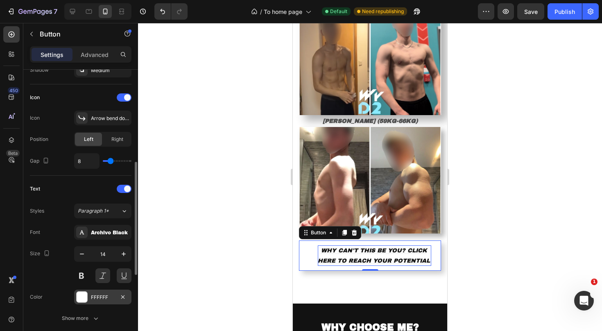
click at [93, 296] on div "FFFFFF" at bounding box center [103, 297] width 24 height 7
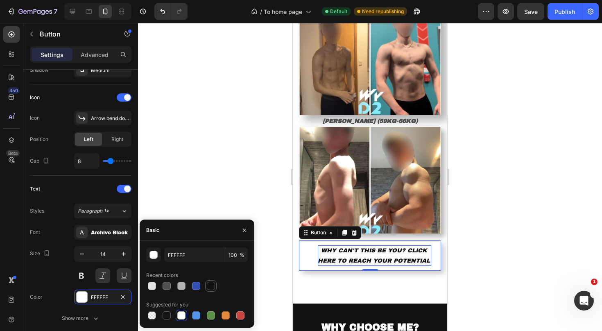
click at [209, 283] on div at bounding box center [211, 286] width 8 height 8
type input "121212"
click at [261, 202] on div at bounding box center [370, 177] width 464 height 308
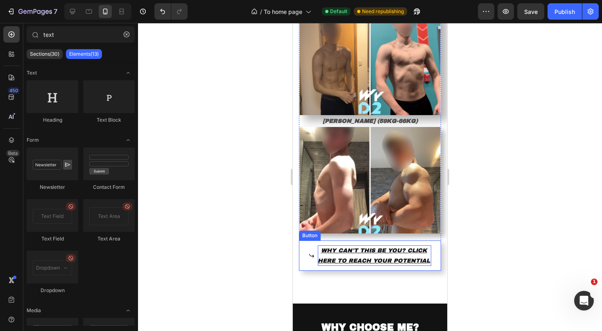
click at [405, 247] on span "WHY CAN'T THIS BE YOU? CLICK HERE TO REACH YOUR POTENTIAL" at bounding box center [374, 255] width 112 height 16
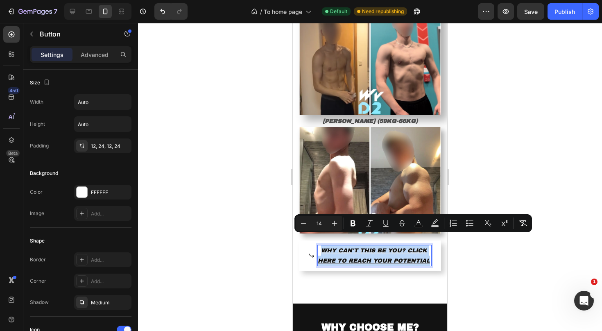
drag, startPoint x: 430, startPoint y: 249, endPoint x: 321, endPoint y: 238, distance: 109.4
click at [321, 245] on p "WHY CAN'T THIS BE YOU? CLICK HERE TO REACH YOUR POTENTIAL" at bounding box center [374, 255] width 113 height 20
click at [385, 226] on icon "Editor contextual toolbar" at bounding box center [386, 226] width 6 height 0
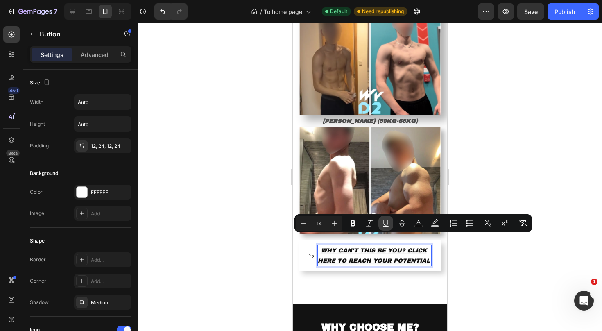
click at [385, 226] on icon "Editor contextual toolbar" at bounding box center [386, 226] width 6 height 0
click at [487, 172] on div at bounding box center [370, 177] width 464 height 308
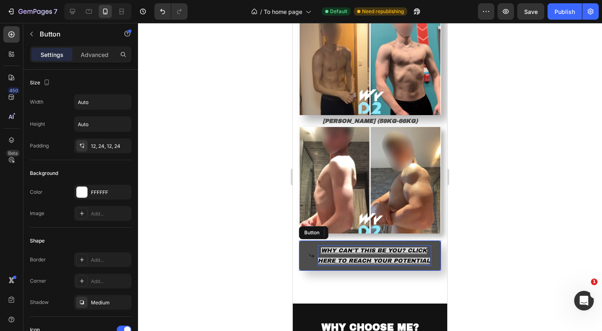
click at [399, 245] on p "WHY CAN'T THIS BE YOU? CLICK HERE TO REACH YOUR POTENTIAL" at bounding box center [374, 255] width 113 height 20
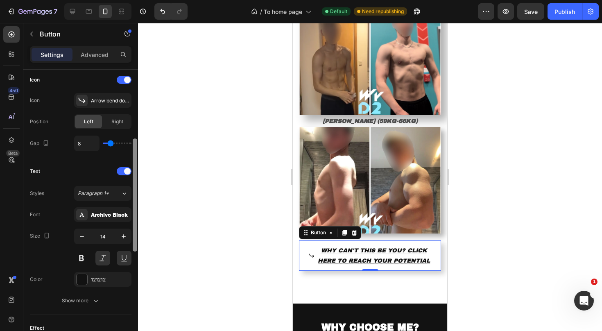
drag, startPoint x: 134, startPoint y: 101, endPoint x: 137, endPoint y: 201, distance: 99.5
click at [137, 201] on div at bounding box center [135, 190] width 6 height 285
click at [126, 260] on button at bounding box center [124, 258] width 15 height 15
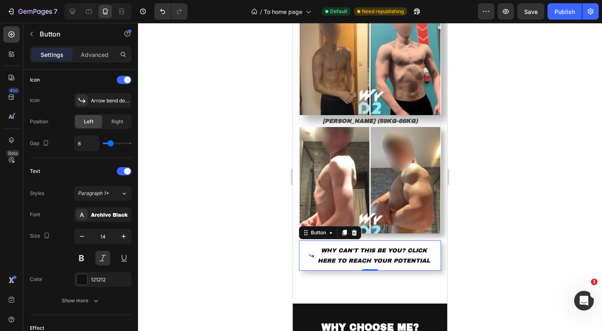
click at [219, 194] on div at bounding box center [370, 177] width 464 height 308
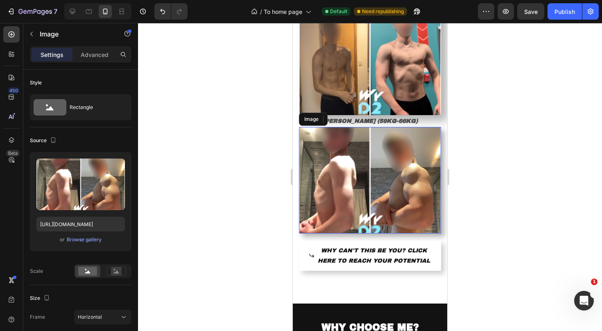
click at [411, 185] on img at bounding box center [370, 180] width 142 height 106
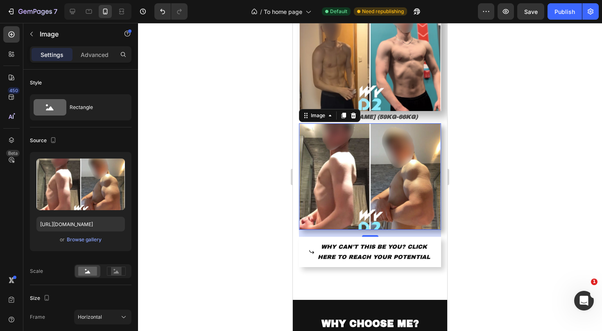
scroll to position [1144, 0]
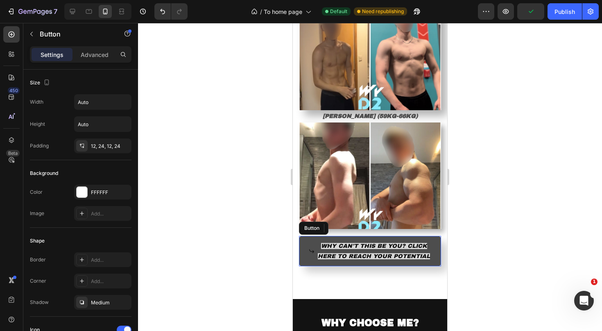
click at [313, 248] on icon at bounding box center [312, 251] width 6 height 6
click at [312, 248] on icon at bounding box center [312, 251] width 6 height 6
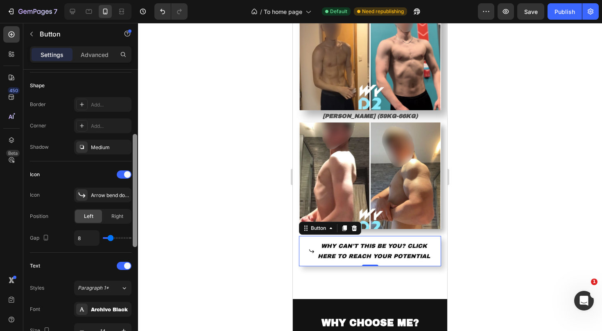
drag, startPoint x: 136, startPoint y: 155, endPoint x: 131, endPoint y: 218, distance: 62.9
click at [131, 218] on div "Size Width Auto Height Auto Padding 12, 24, 12, 24 Background Color FFFFFF Imag…" at bounding box center [80, 212] width 115 height 285
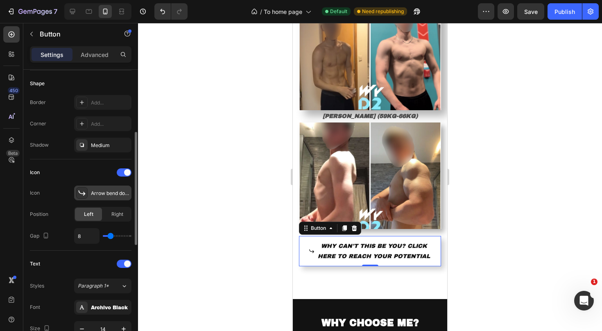
click at [111, 190] on div "Arrow bend down right bold" at bounding box center [110, 193] width 38 height 7
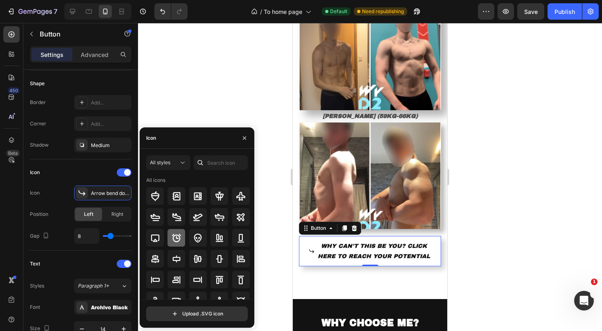
click at [177, 240] on icon at bounding box center [177, 238] width 10 height 10
click at [199, 214] on icon at bounding box center [197, 216] width 9 height 7
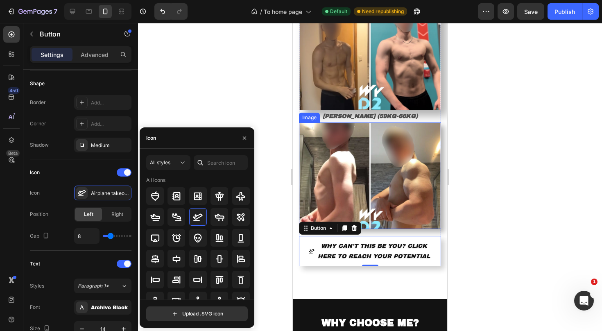
click at [480, 164] on div at bounding box center [370, 177] width 464 height 308
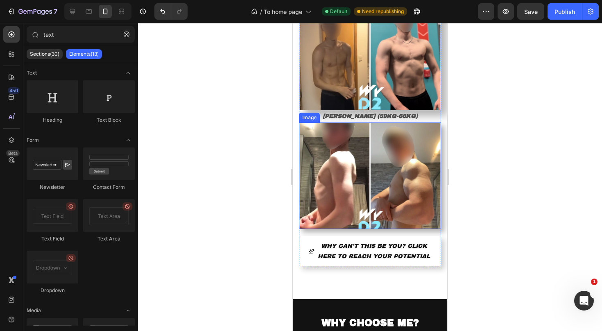
click at [487, 238] on div at bounding box center [370, 177] width 464 height 308
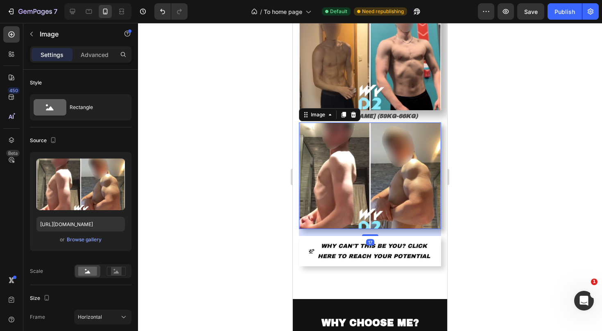
click at [437, 161] on img at bounding box center [370, 175] width 142 height 106
click at [428, 277] on div "Client Testamonials Heading Icon Icon Icon Icon Icon Icon List Hoz I can finall…" at bounding box center [370, 40] width 154 height 518
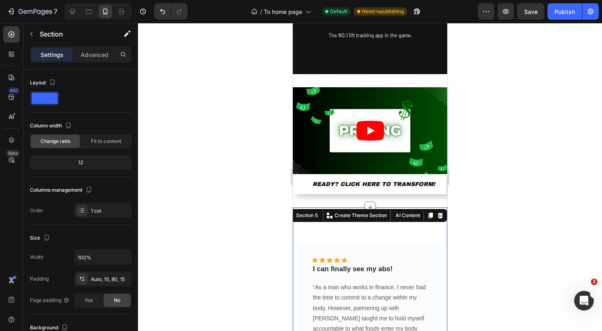
scroll to position [707, 0]
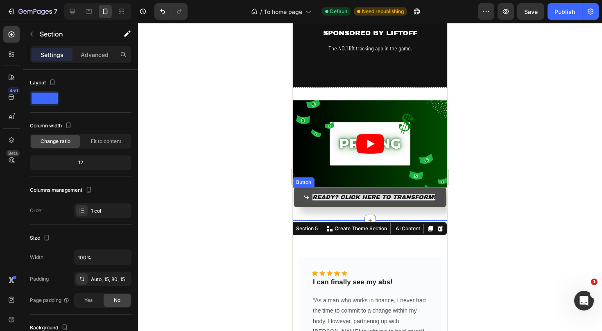
click at [308, 194] on icon at bounding box center [306, 197] width 6 height 6
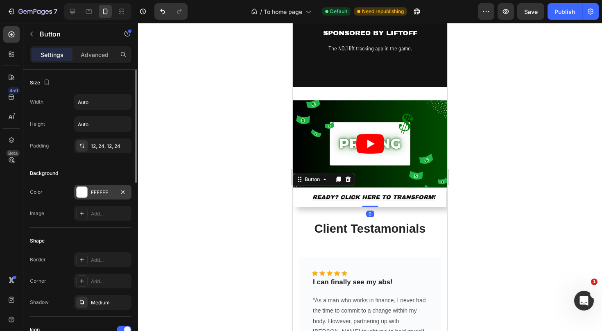
click at [97, 192] on div "FFFFFF" at bounding box center [103, 192] width 24 height 7
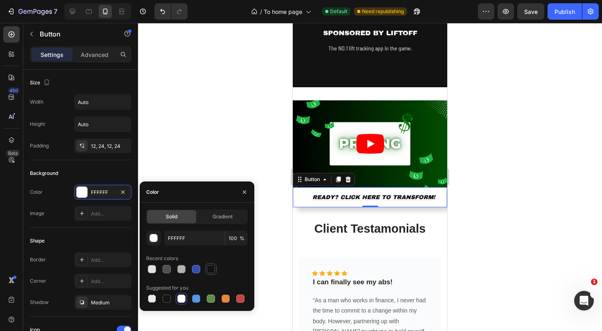
click at [209, 269] on div at bounding box center [211, 269] width 8 height 8
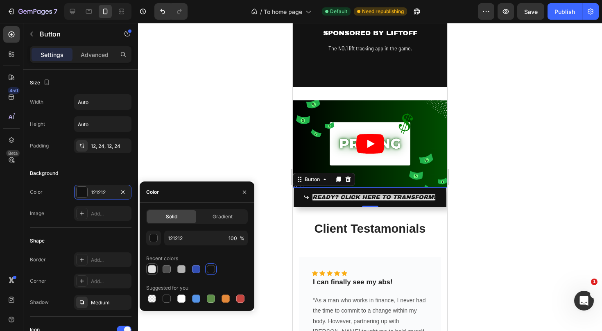
click at [151, 269] on div at bounding box center [152, 269] width 8 height 8
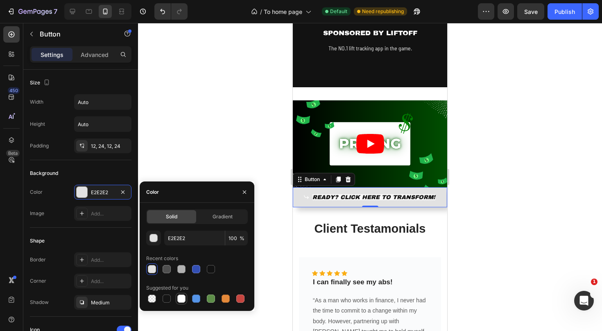
click at [179, 295] on div at bounding box center [181, 298] width 8 height 8
type input "FFFFFF"
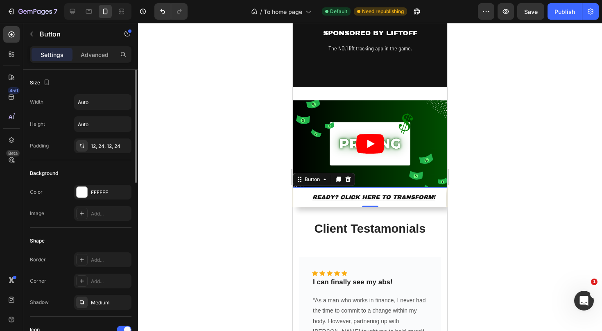
click at [117, 242] on div "Shape" at bounding box center [81, 240] width 102 height 13
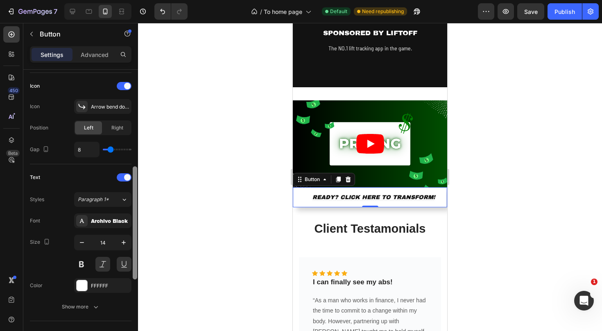
drag, startPoint x: 134, startPoint y: 174, endPoint x: 122, endPoint y: 272, distance: 98.6
click at [122, 272] on div "Size Width Auto Height Auto Padding 12, 24, 12, 24 Background Color FFFFFF Imag…" at bounding box center [80, 212] width 115 height 285
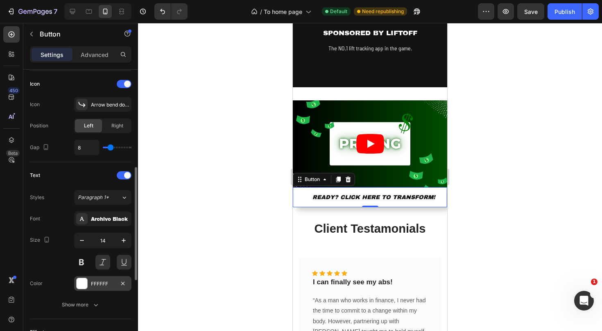
click at [105, 281] on div "FFFFFF" at bounding box center [103, 283] width 24 height 7
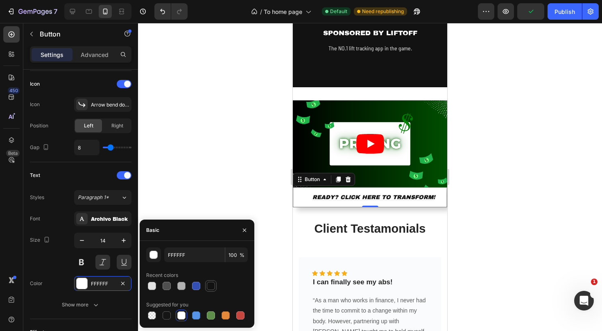
click at [216, 288] on div at bounding box center [210, 285] width 11 height 11
type input "121212"
click at [161, 199] on div at bounding box center [370, 177] width 464 height 308
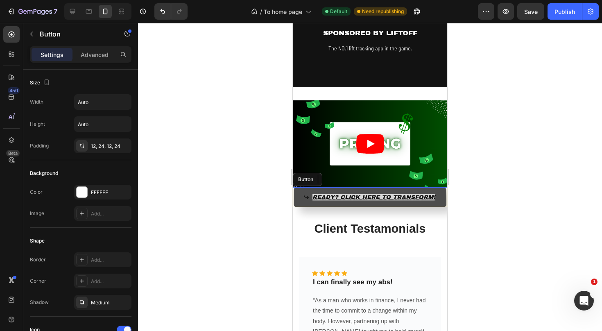
click at [307, 194] on icon at bounding box center [306, 197] width 6 height 6
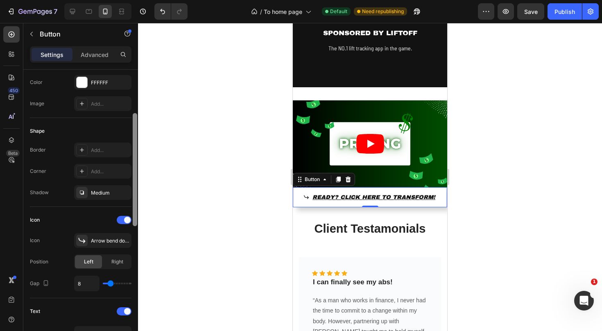
scroll to position [112, 0]
drag, startPoint x: 136, startPoint y: 169, endPoint x: 132, endPoint y: 214, distance: 44.8
click at [132, 214] on div at bounding box center [135, 210] width 6 height 285
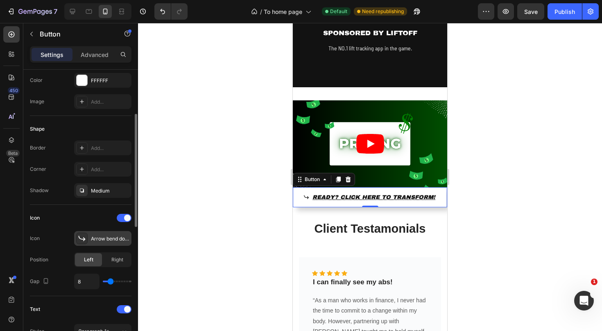
click at [108, 235] on div "Arrow bend down right bold" at bounding box center [110, 238] width 38 height 7
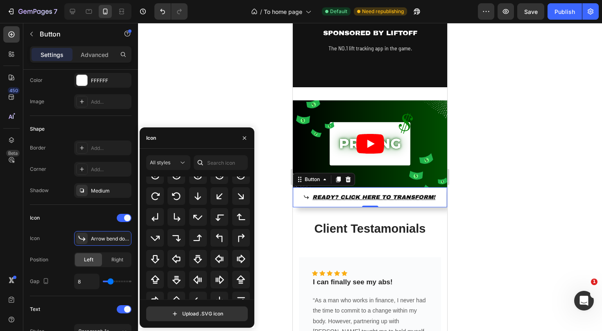
scroll to position [227, 0]
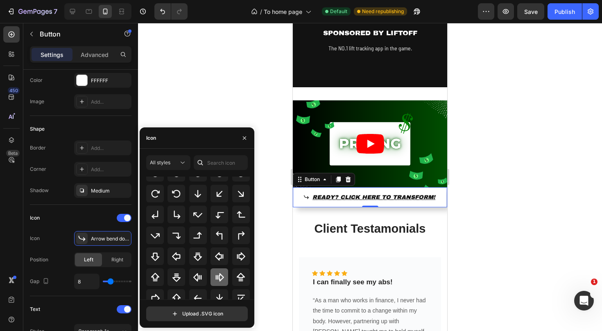
click at [221, 277] on icon at bounding box center [220, 277] width 10 height 10
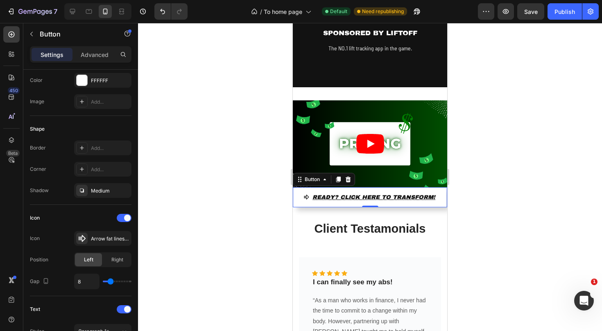
click at [280, 235] on div at bounding box center [370, 177] width 464 height 308
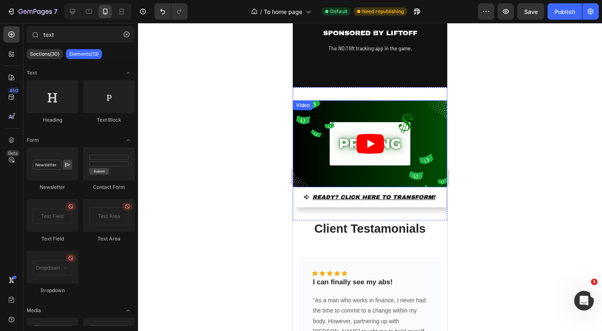
click at [418, 117] on article at bounding box center [370, 143] width 154 height 87
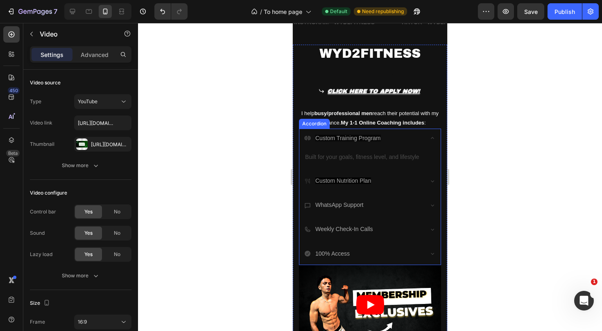
scroll to position [52, 0]
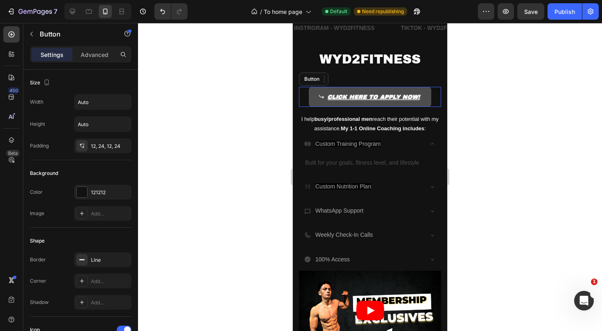
click at [324, 95] on icon at bounding box center [322, 97] width 6 height 6
click at [321, 96] on icon at bounding box center [322, 97] width 6 height 6
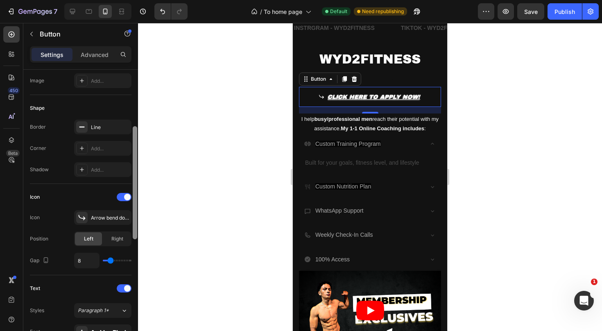
drag, startPoint x: 134, startPoint y: 145, endPoint x: 128, endPoint y: 199, distance: 54.4
click at [128, 199] on div "Size Width Auto Height Auto Padding 12, 24, 12, 24 Background Color 121212 Imag…" at bounding box center [80, 212] width 115 height 285
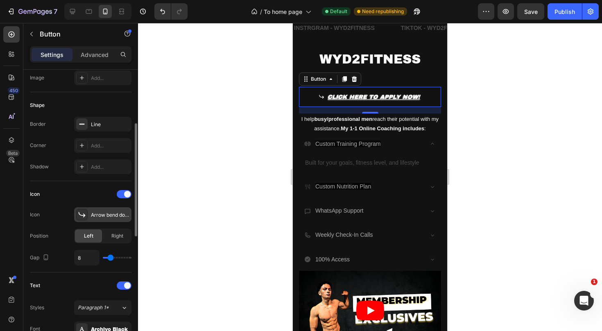
click at [99, 219] on div "Arrow bend down right bold" at bounding box center [102, 214] width 57 height 15
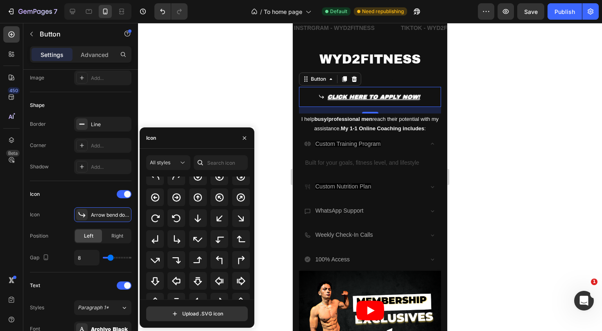
scroll to position [208, 0]
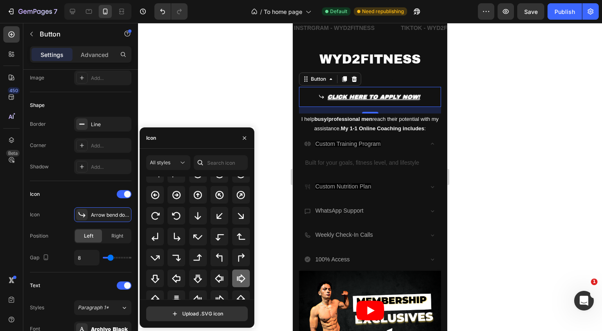
click at [236, 276] on icon at bounding box center [241, 279] width 10 height 10
click at [475, 108] on div at bounding box center [370, 177] width 464 height 308
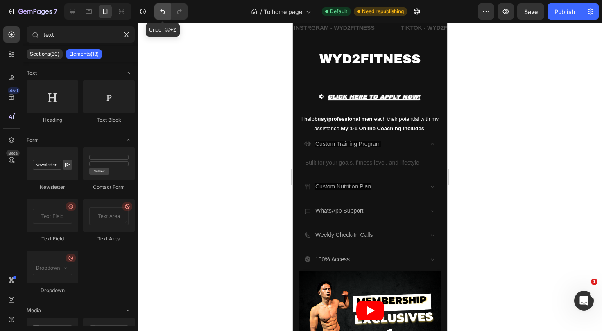
click at [163, 11] on icon "Undo/Redo" at bounding box center [162, 11] width 8 height 8
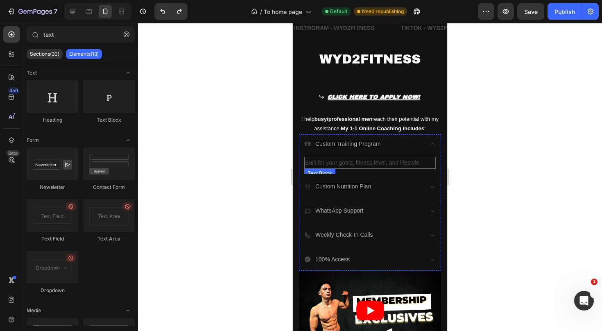
click at [387, 167] on p "Built for your goals, fitness level, and lifestyle" at bounding box center [370, 163] width 130 height 10
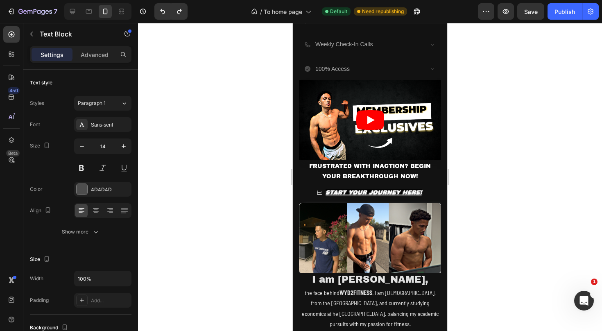
scroll to position [235, 0]
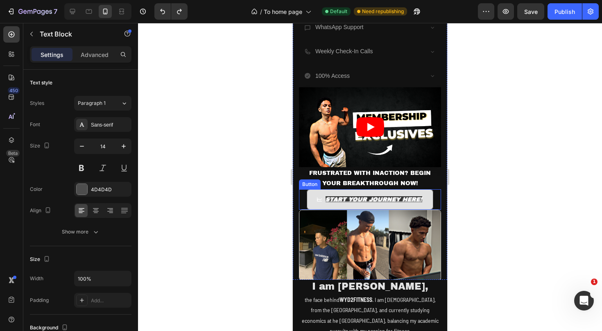
click at [319, 194] on span at bounding box center [320, 199] width 6 height 10
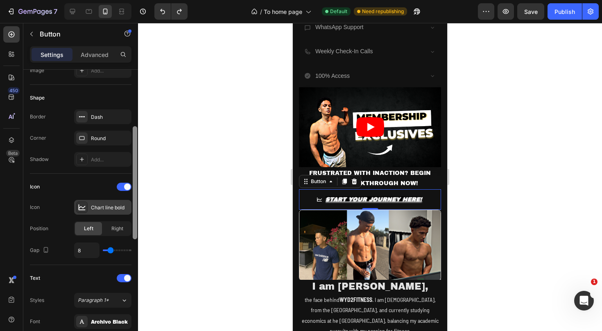
drag, startPoint x: 136, startPoint y: 156, endPoint x: 129, endPoint y: 213, distance: 56.9
click at [129, 213] on div "Size Width Auto Height Auto Padding 12, 24, 12, 24 Background Color Add... Imag…" at bounding box center [80, 212] width 115 height 285
click at [111, 209] on div "Chart line bold" at bounding box center [110, 208] width 38 height 7
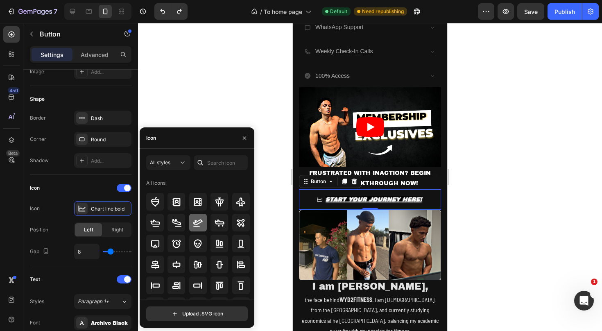
click at [196, 224] on icon at bounding box center [198, 223] width 10 height 10
click at [473, 143] on div at bounding box center [370, 177] width 464 height 308
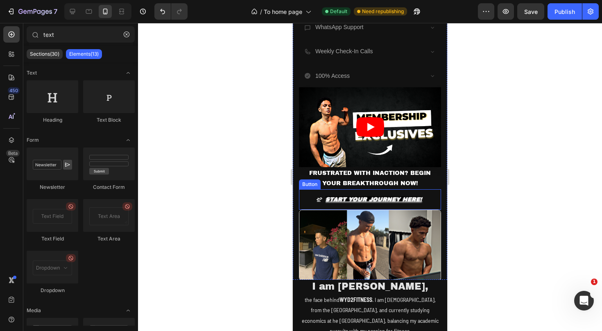
click at [434, 190] on div "START YOUR JOURNEY HERE! Button" at bounding box center [370, 199] width 142 height 20
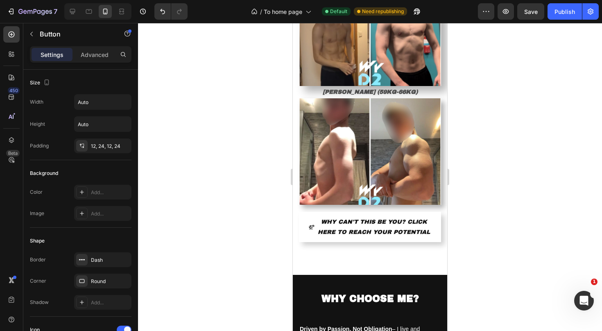
scroll to position [1180, 0]
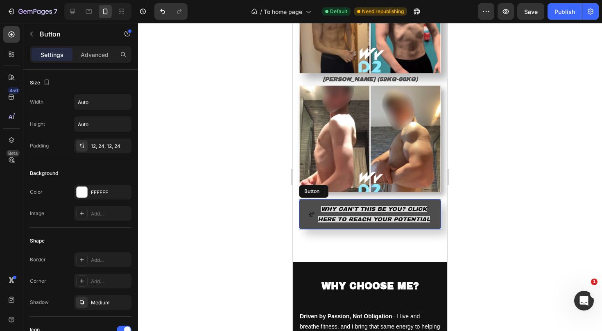
click at [311, 204] on span at bounding box center [312, 214] width 6 height 20
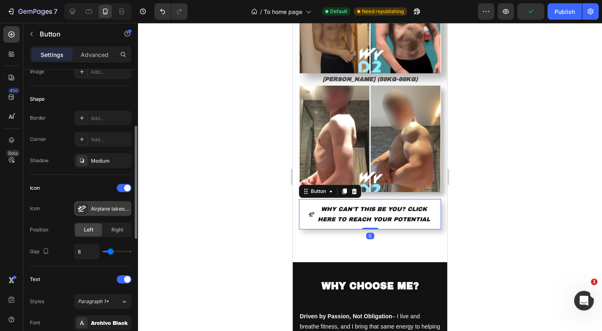
click at [94, 210] on div "Airplane takeoff bold" at bounding box center [110, 208] width 38 height 7
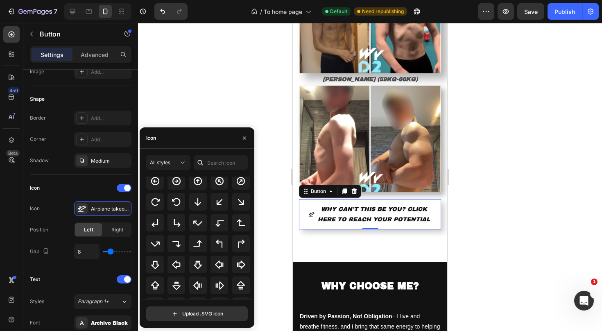
scroll to position [219, 0]
click at [216, 163] on input "text" at bounding box center [221, 162] width 54 height 15
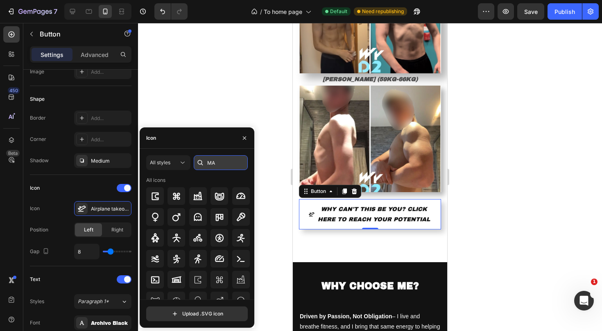
type input "M"
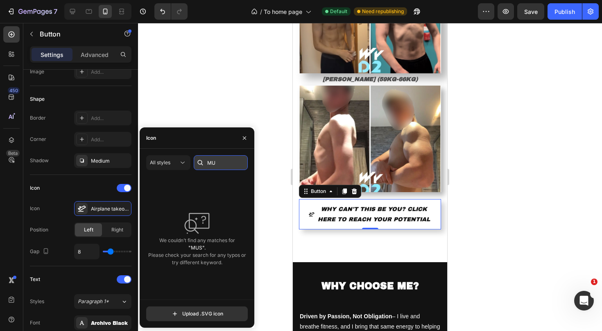
type input "M"
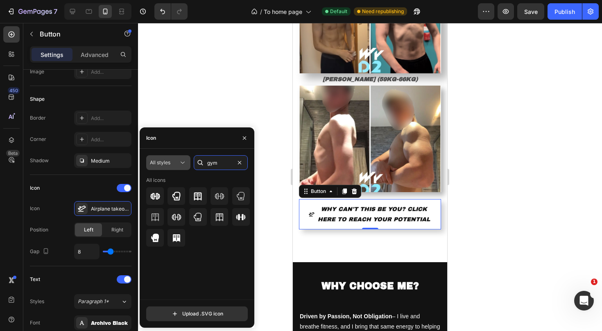
type input "gym"
click at [168, 161] on span "All styles" at bounding box center [160, 162] width 20 height 6
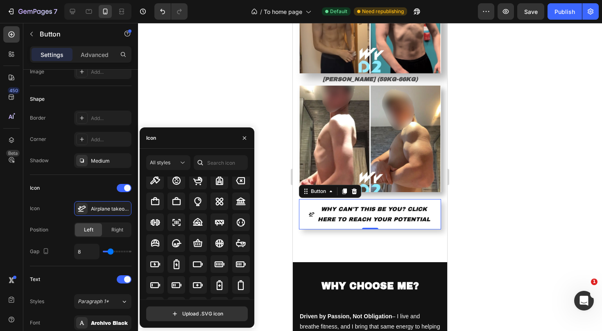
scroll to position [541, 0]
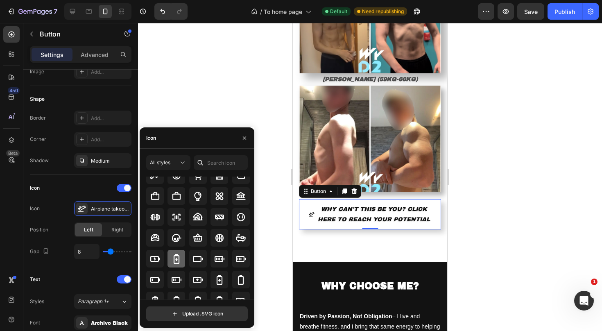
click at [176, 260] on icon at bounding box center [177, 259] width 6 height 10
click at [157, 261] on icon at bounding box center [155, 258] width 10 height 6
click at [221, 258] on icon at bounding box center [220, 258] width 10 height 6
click at [275, 219] on div at bounding box center [370, 177] width 464 height 308
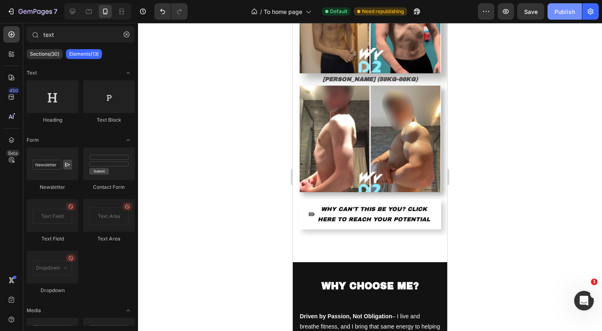
click at [562, 18] on button "Publish" at bounding box center [564, 11] width 34 height 16
